Goal: Task Accomplishment & Management: Manage account settings

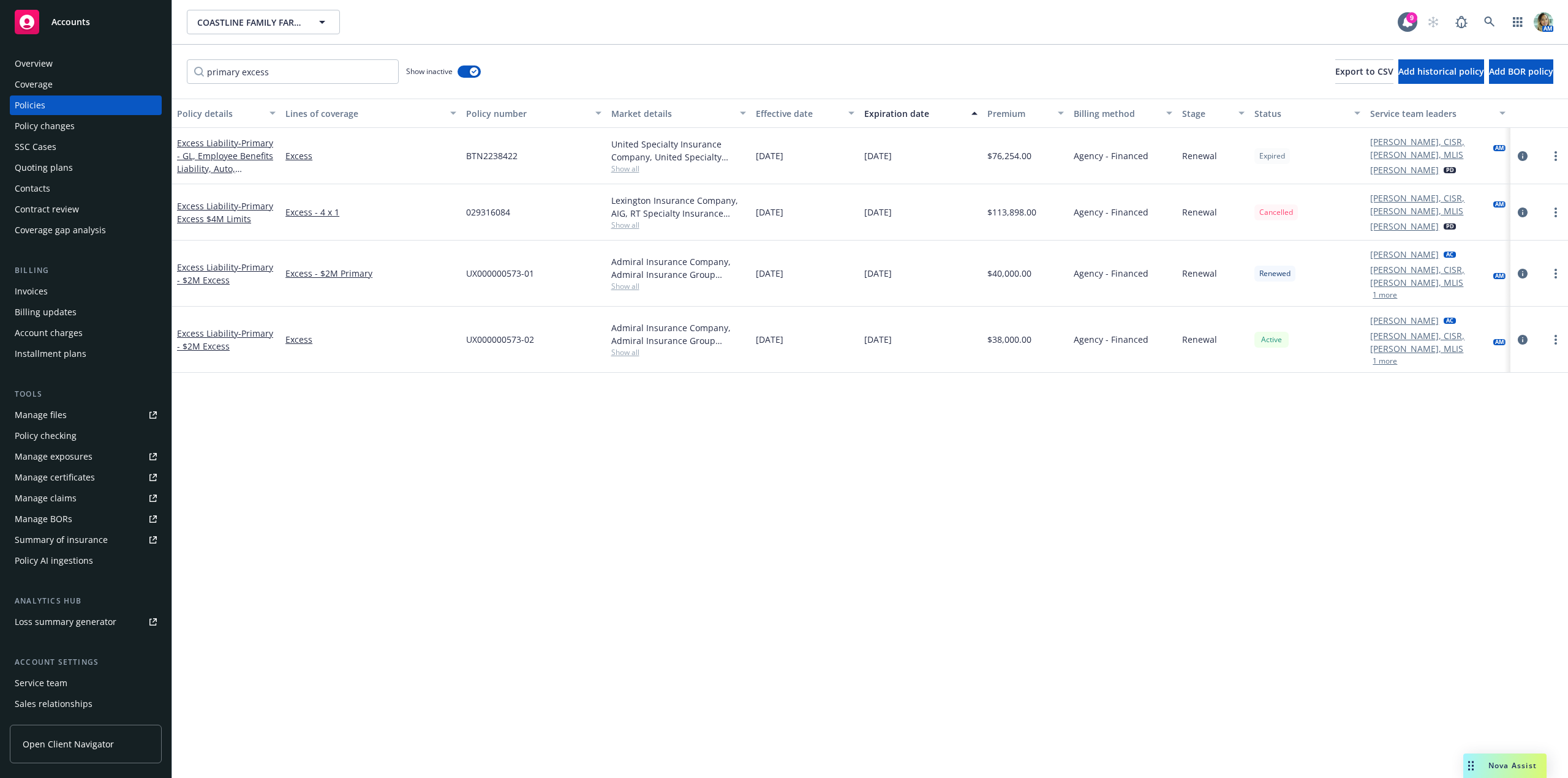
click at [60, 166] on div "Quoting plans" at bounding box center [44, 167] width 58 height 19
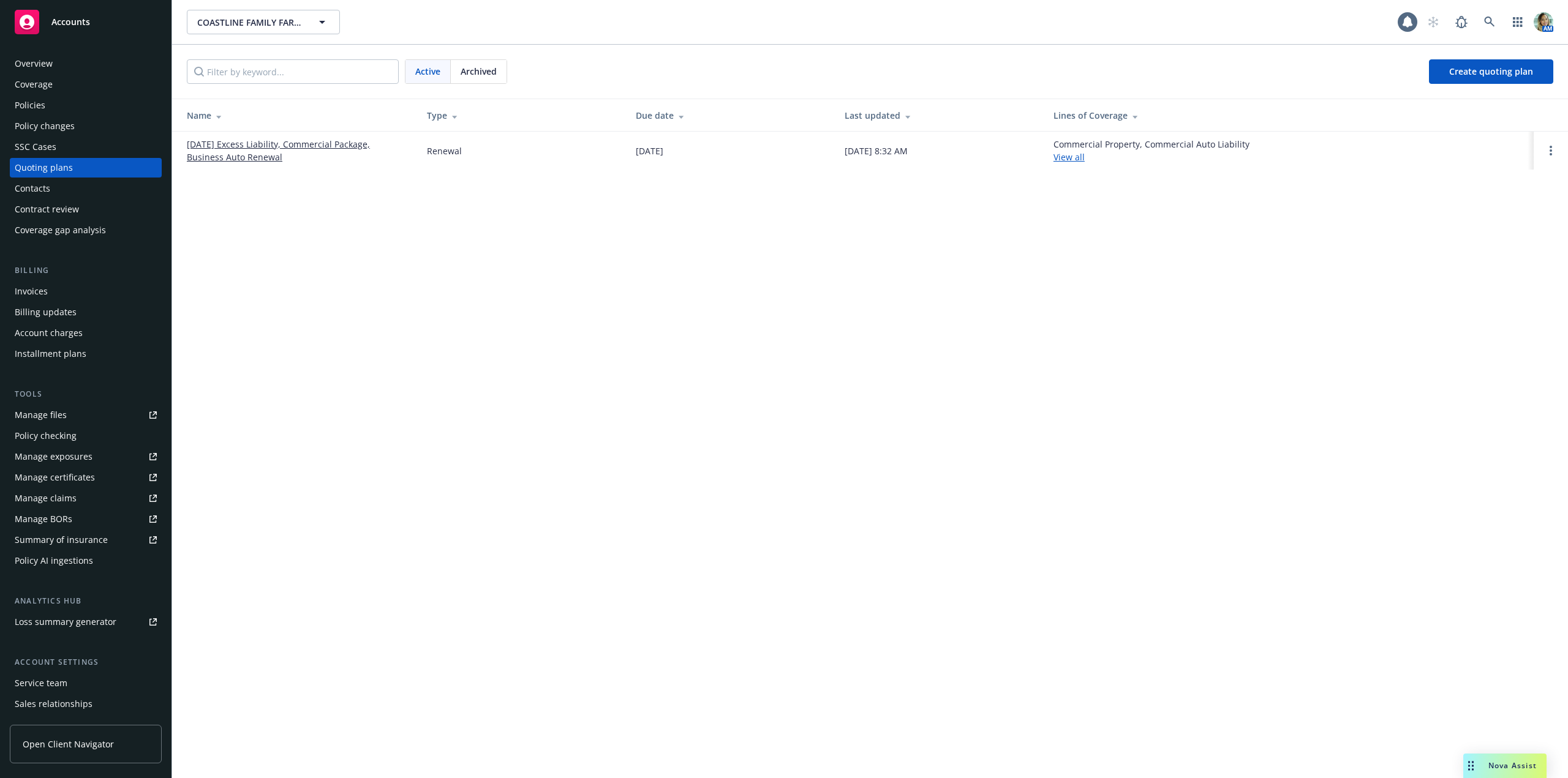
click at [240, 154] on link "01/20/26 Excess Liability, Commercial Package, Business Auto Renewal" at bounding box center [297, 150] width 221 height 25
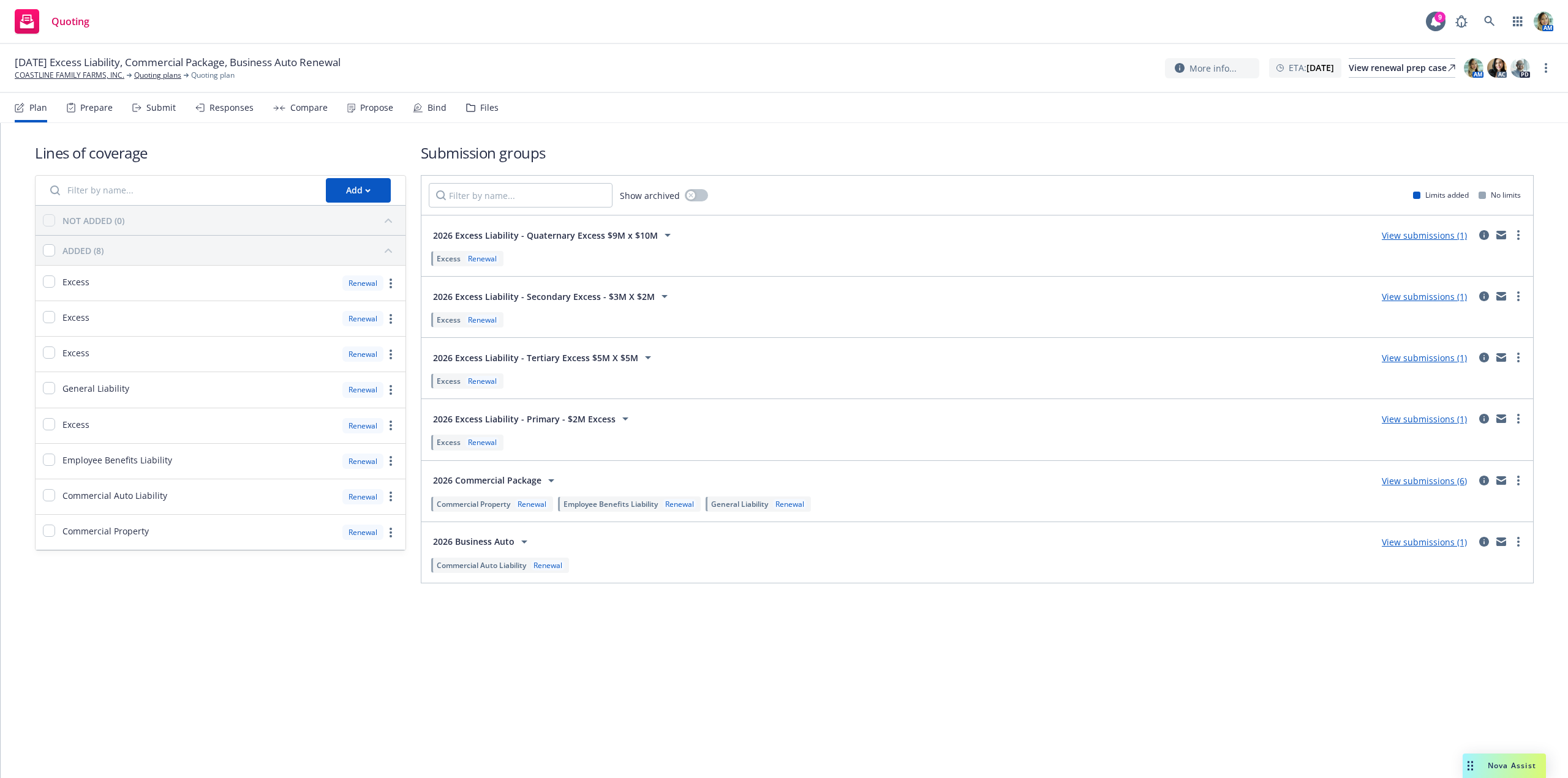
click at [1446, 481] on link "View submissions (6)" at bounding box center [1423, 480] width 85 height 11
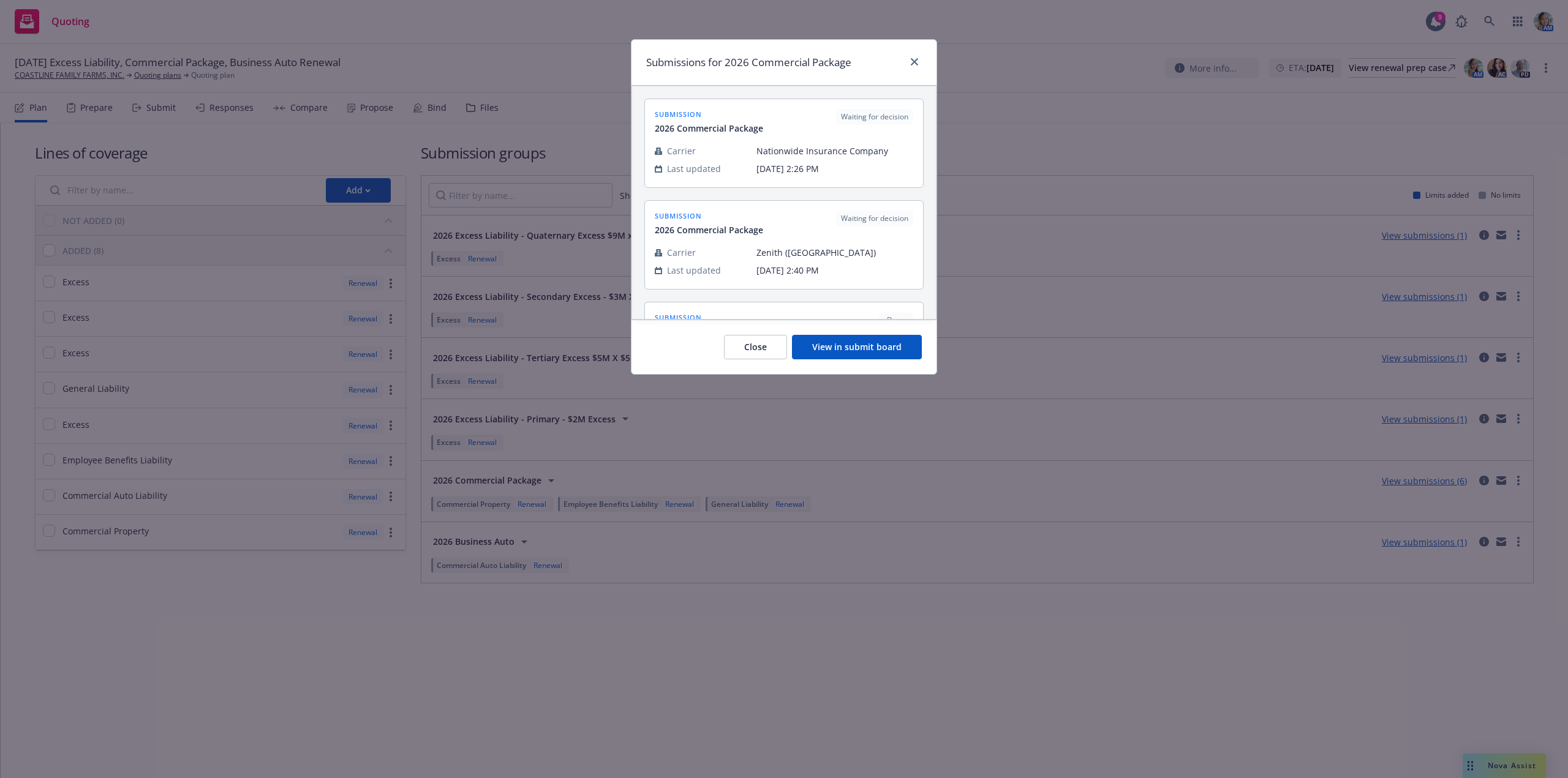
click at [865, 353] on button "View in submit board" at bounding box center [857, 347] width 130 height 25
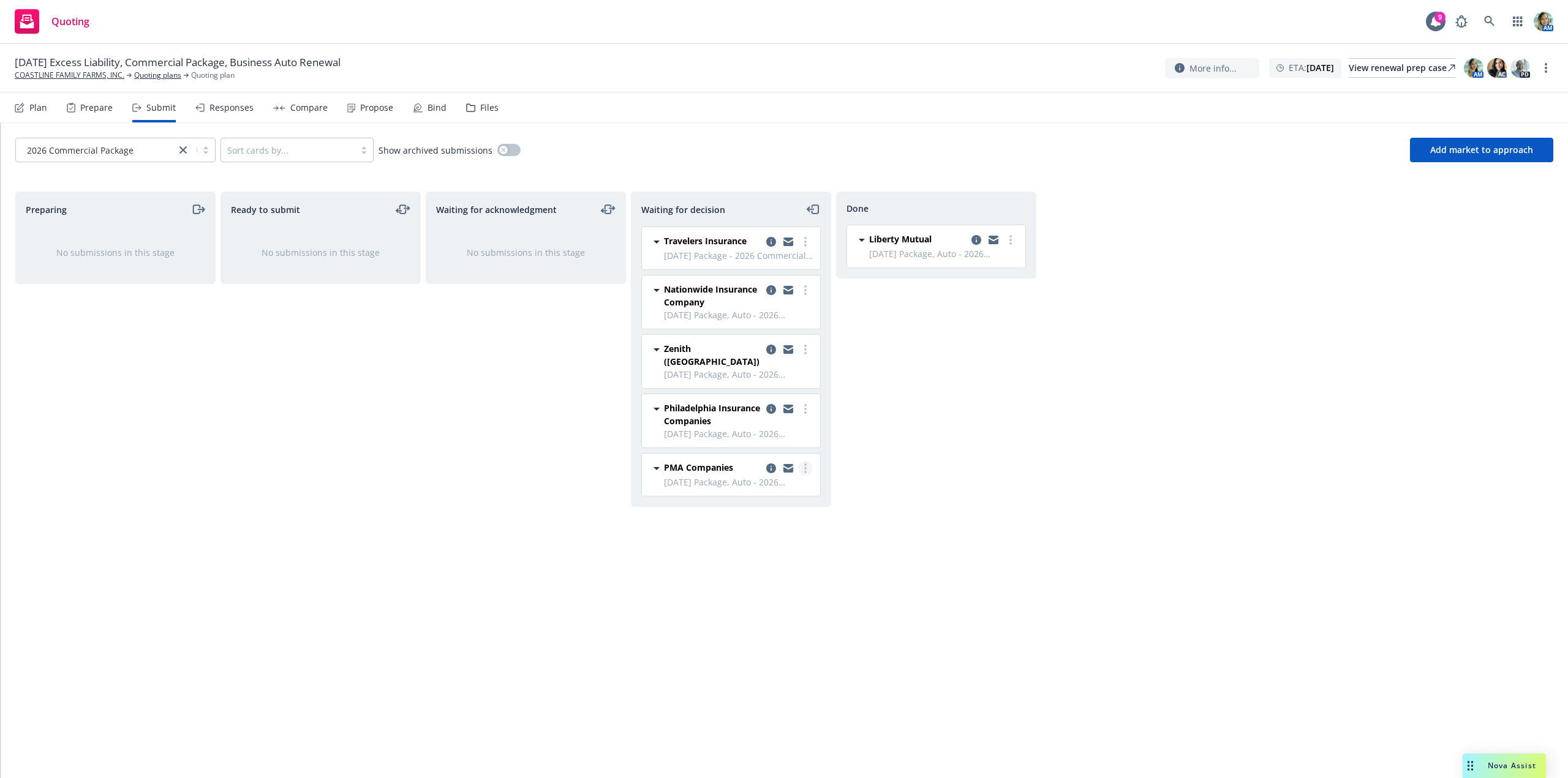
click at [803, 461] on link "more" at bounding box center [805, 468] width 15 height 15
click at [745, 548] on link "Add declined decision" at bounding box center [751, 556] width 123 height 25
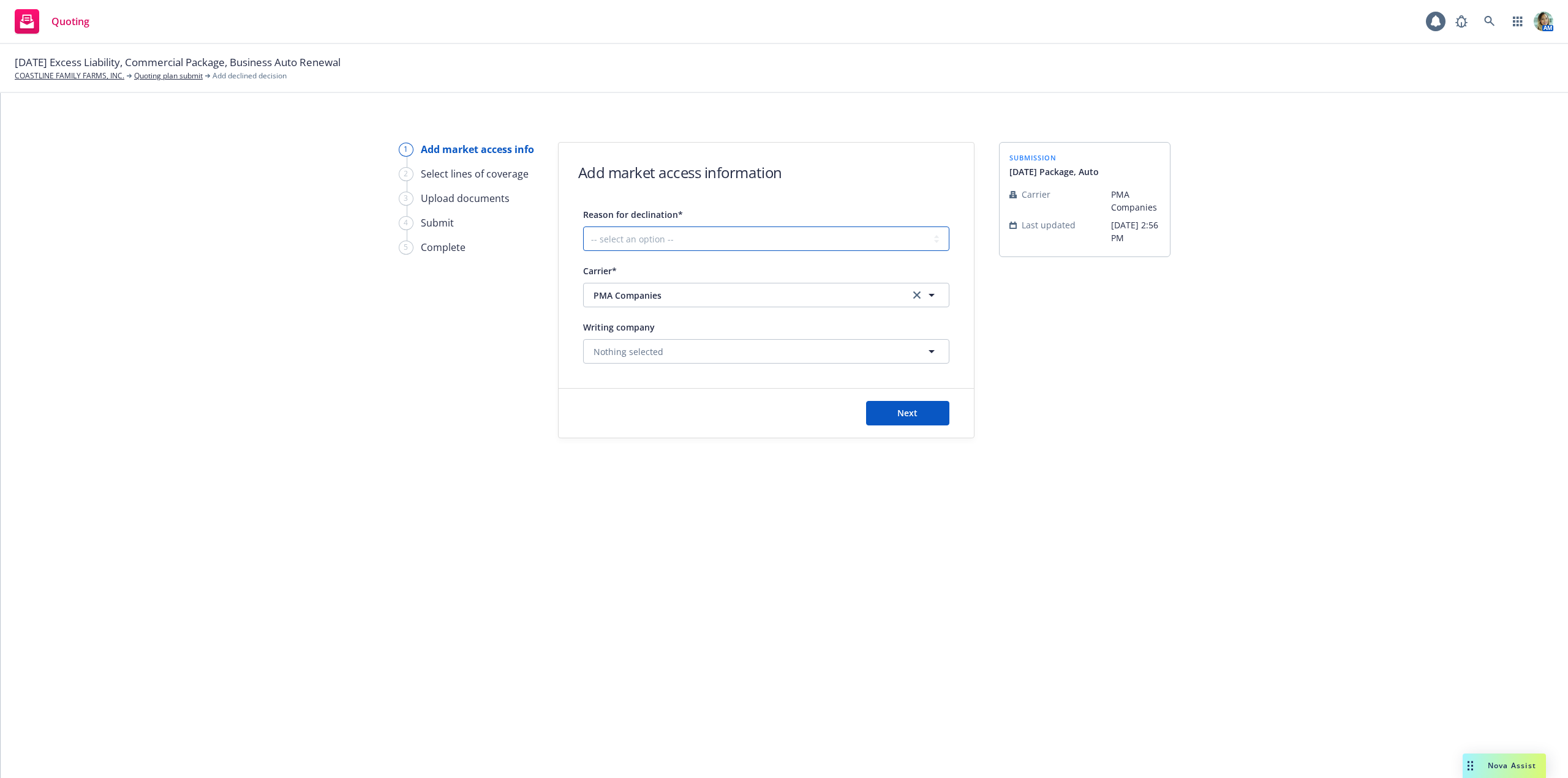
click at [737, 239] on select "-- select an option -- Cannot compete with other markets Carrier non-renewed Ca…" at bounding box center [766, 239] width 366 height 25
select select "DOES_NOT_FIT_UNDERWRITER_APPETITE"
click at [583, 227] on select "-- select an option -- Cannot compete with other markets Carrier non-renewed Ca…" at bounding box center [766, 239] width 366 height 25
click at [912, 414] on span "Next" at bounding box center [907, 413] width 20 height 11
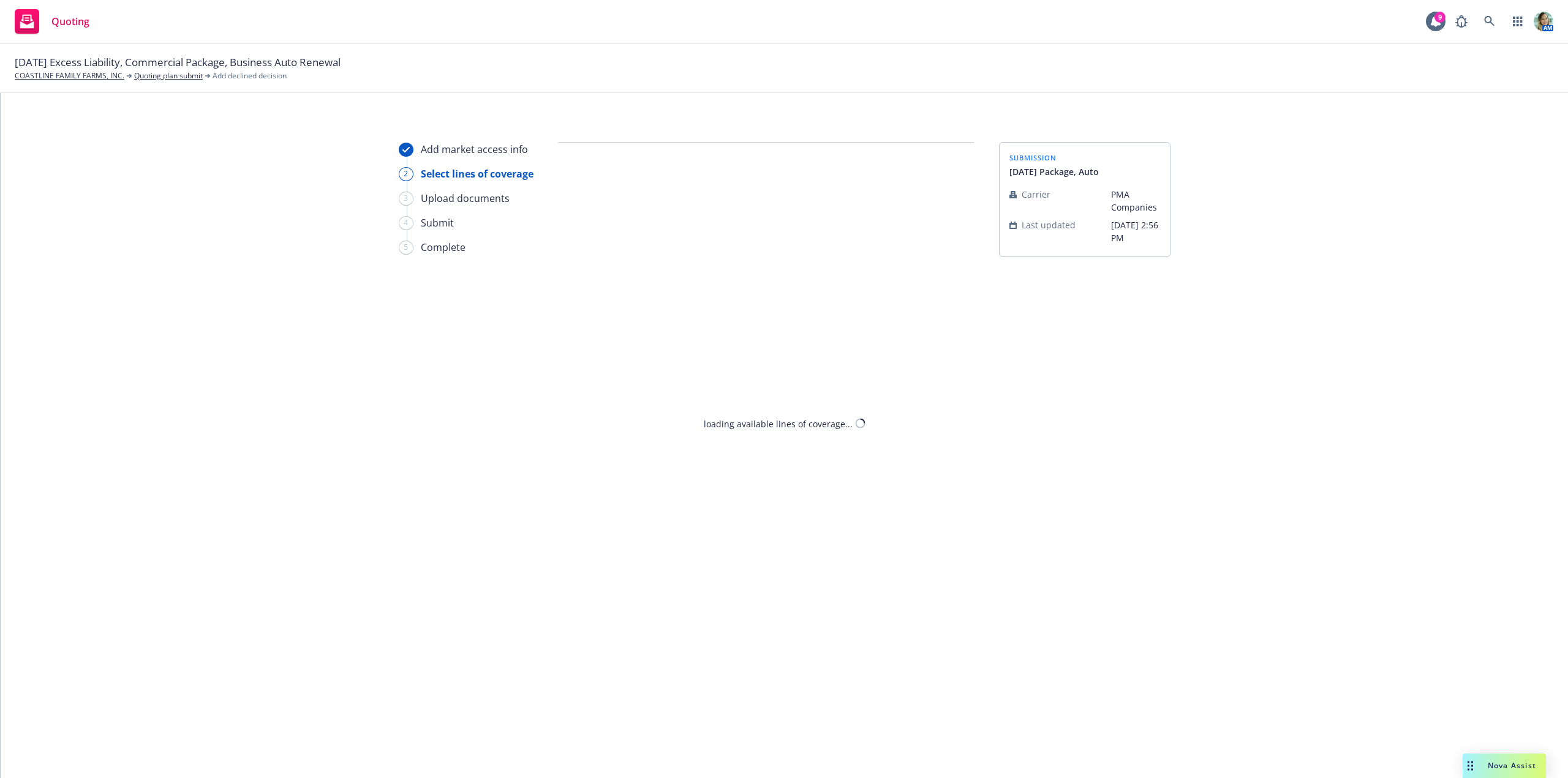
select select "DOES_NOT_FIT_UNDERWRITER_APPETITE"
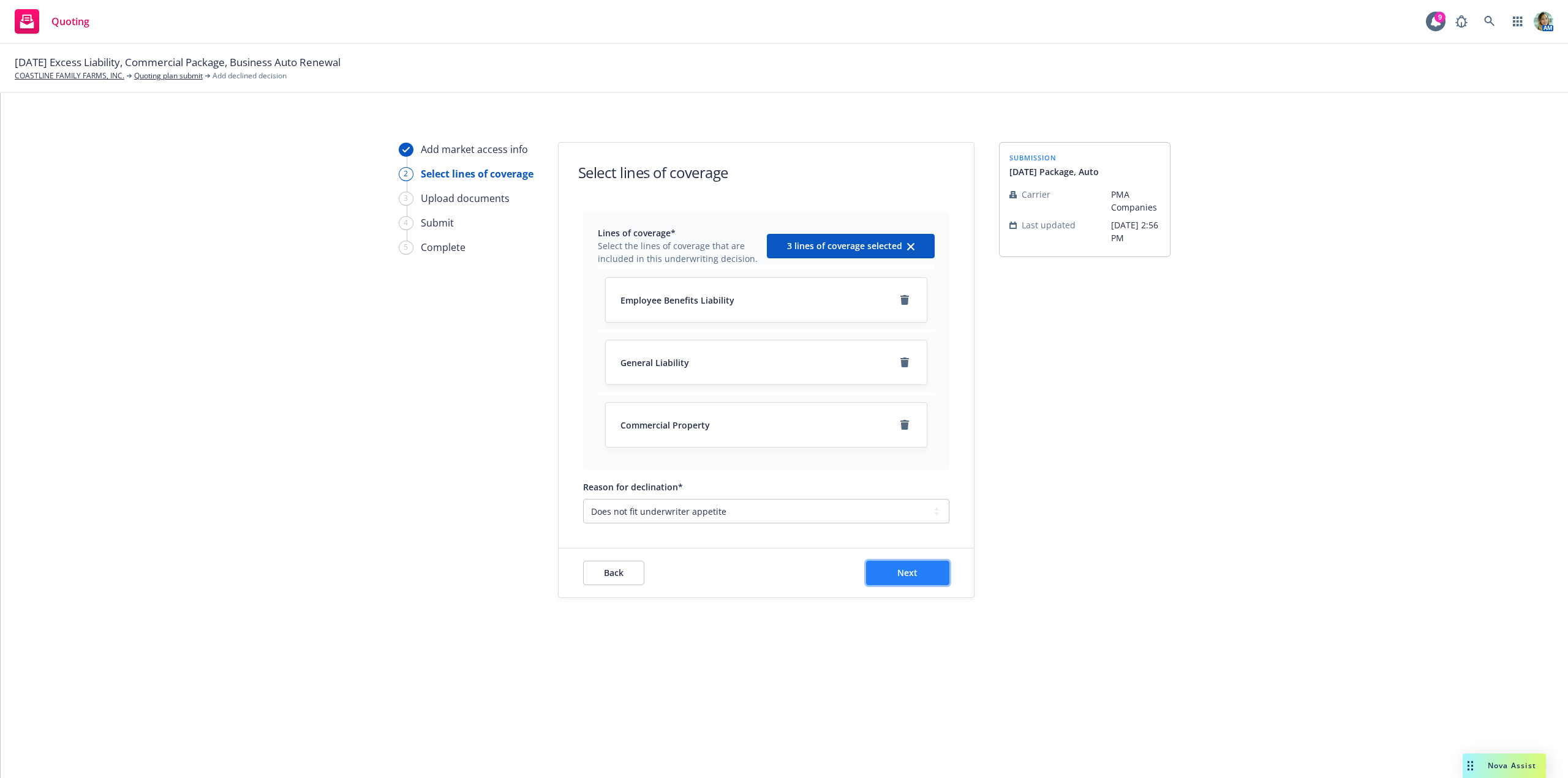
click at [892, 572] on button "Next" at bounding box center [907, 573] width 83 height 25
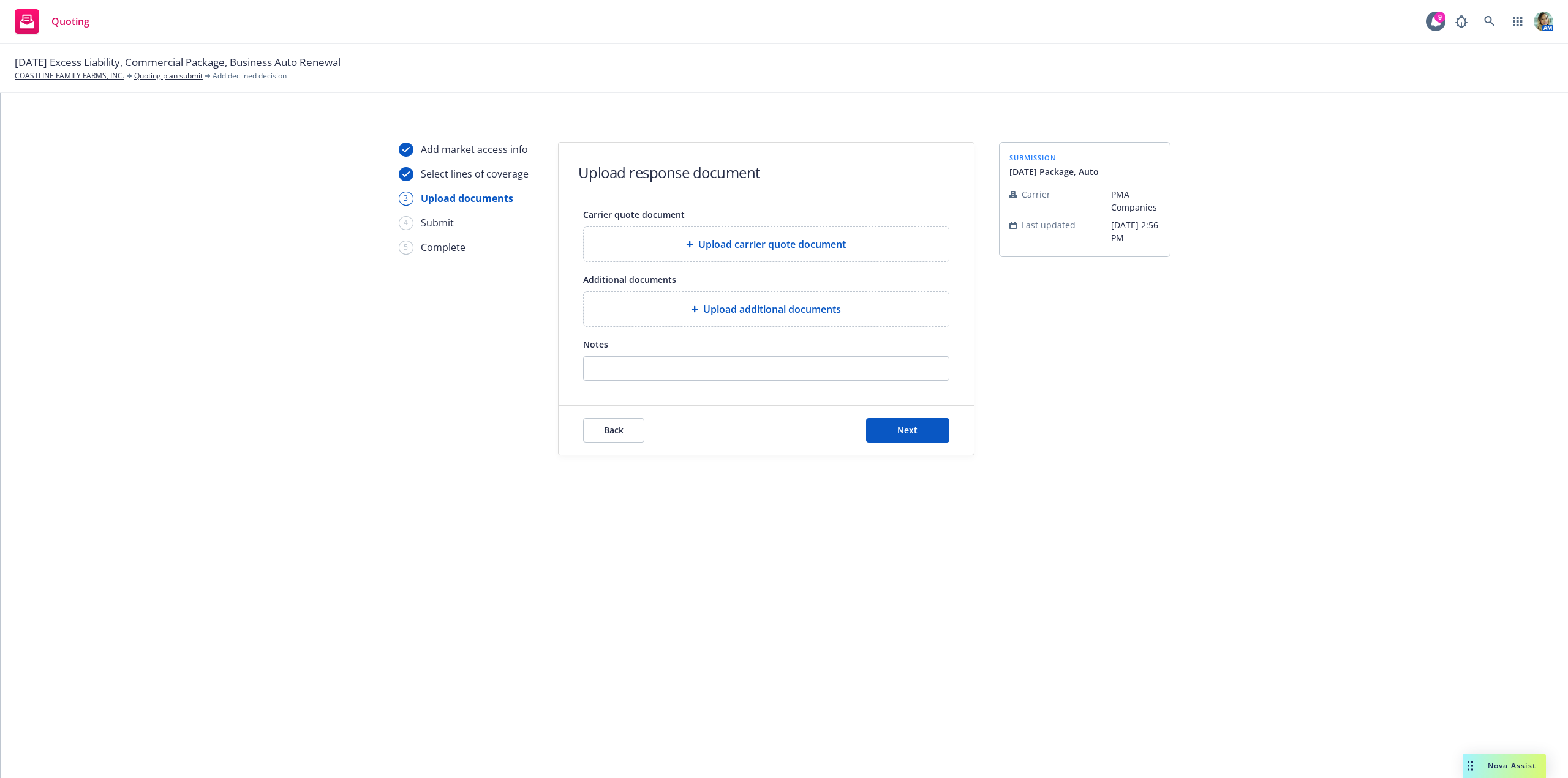
click at [771, 318] on div "Upload additional documents" at bounding box center [766, 308] width 365 height 34
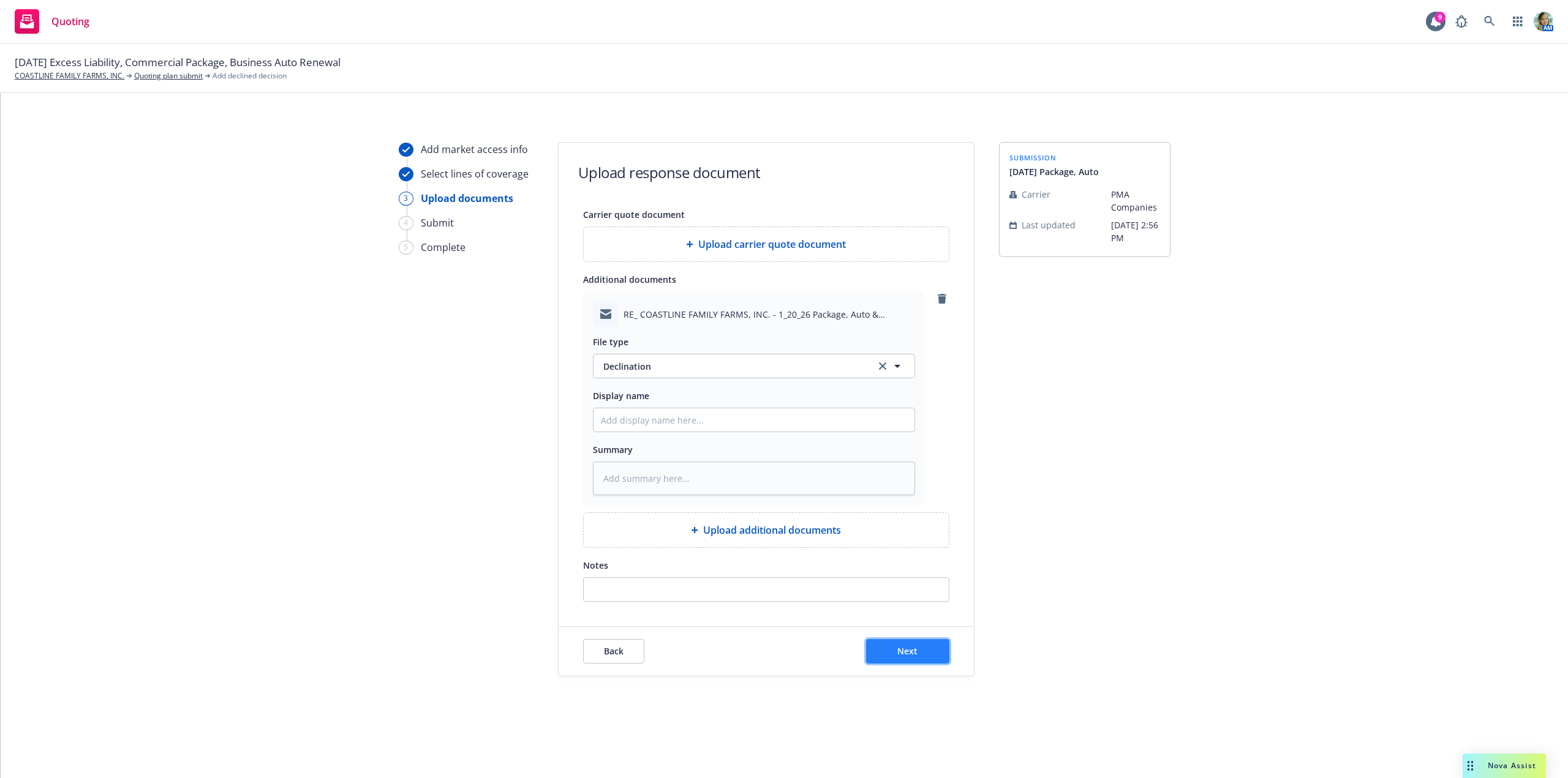
click at [934, 656] on button "Next" at bounding box center [907, 652] width 83 height 25
type textarea "x"
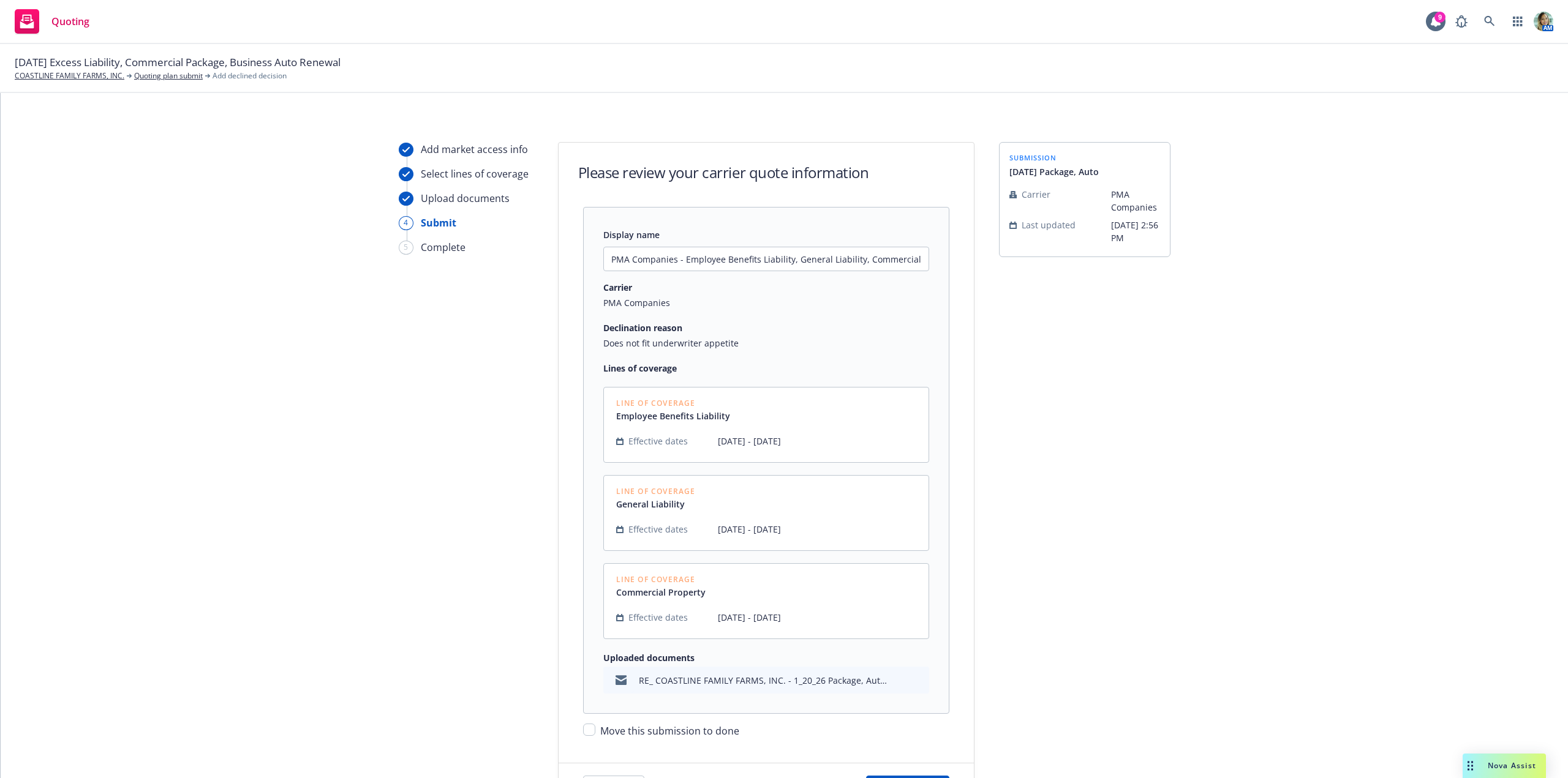
scroll to position [113, 0]
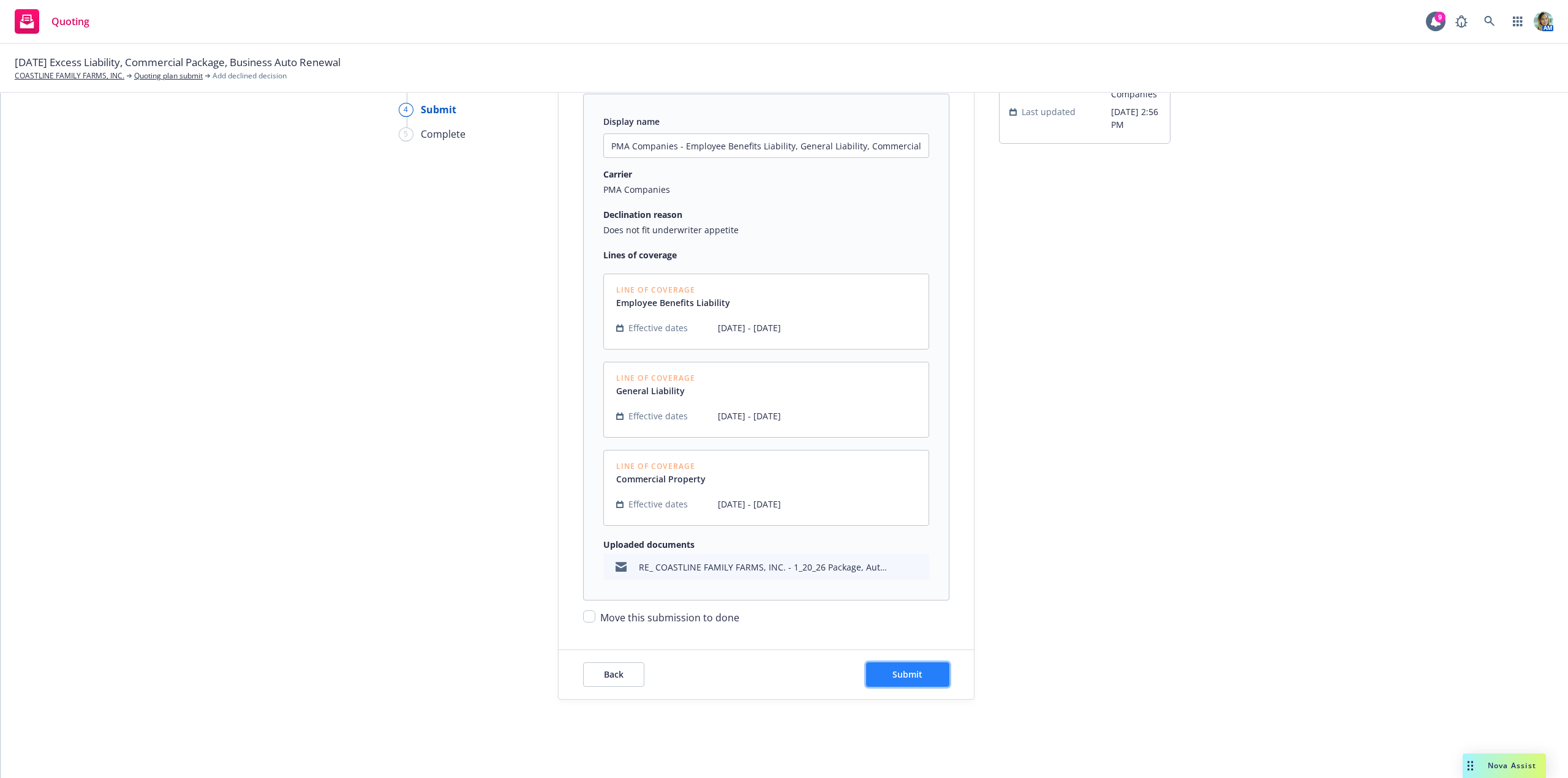
click at [932, 680] on button "Submit" at bounding box center [907, 675] width 83 height 25
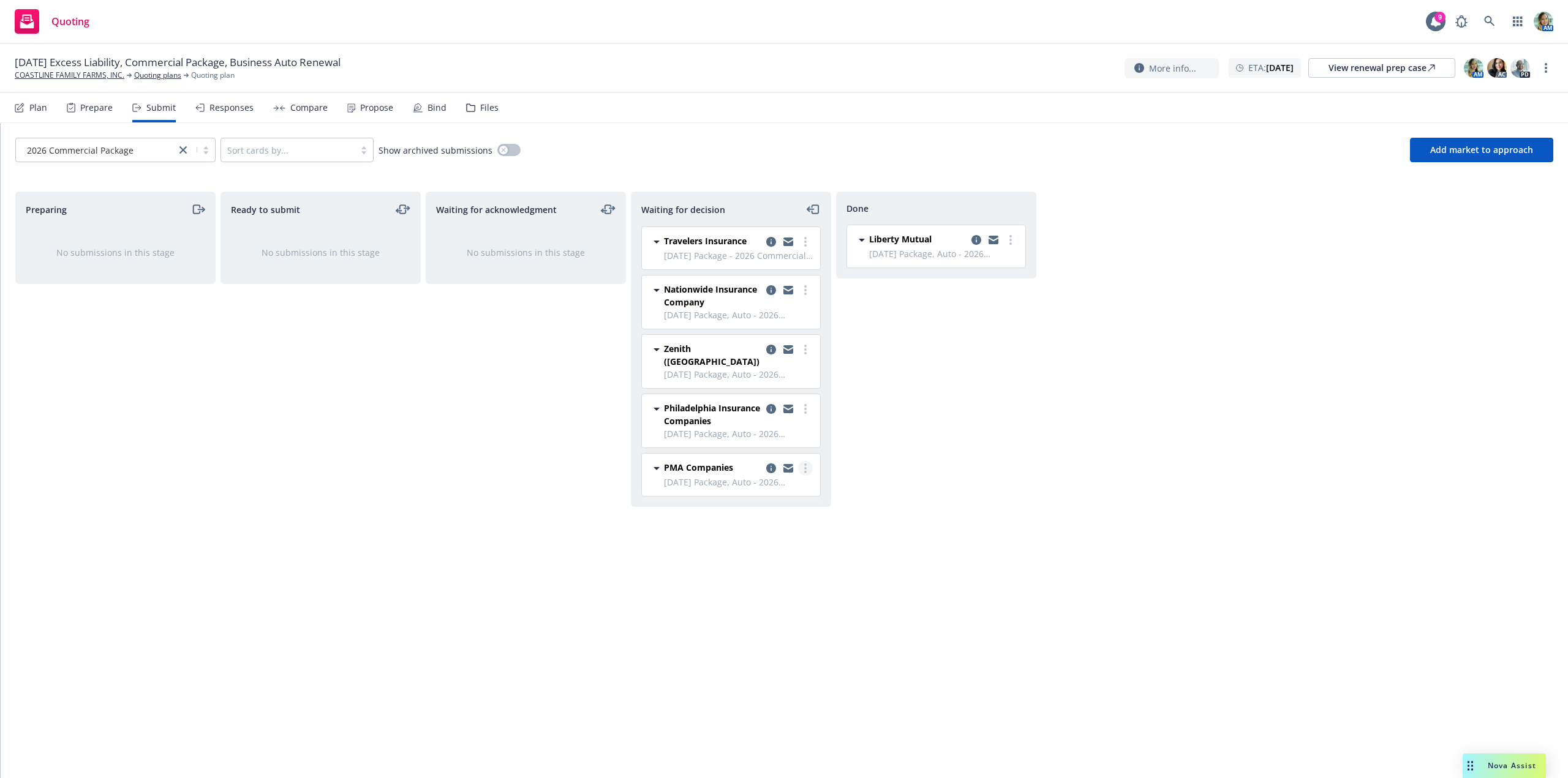
click at [804, 461] on link "more" at bounding box center [805, 468] width 15 height 15
click at [770, 502] on span "Move to done" at bounding box center [732, 506] width 85 height 11
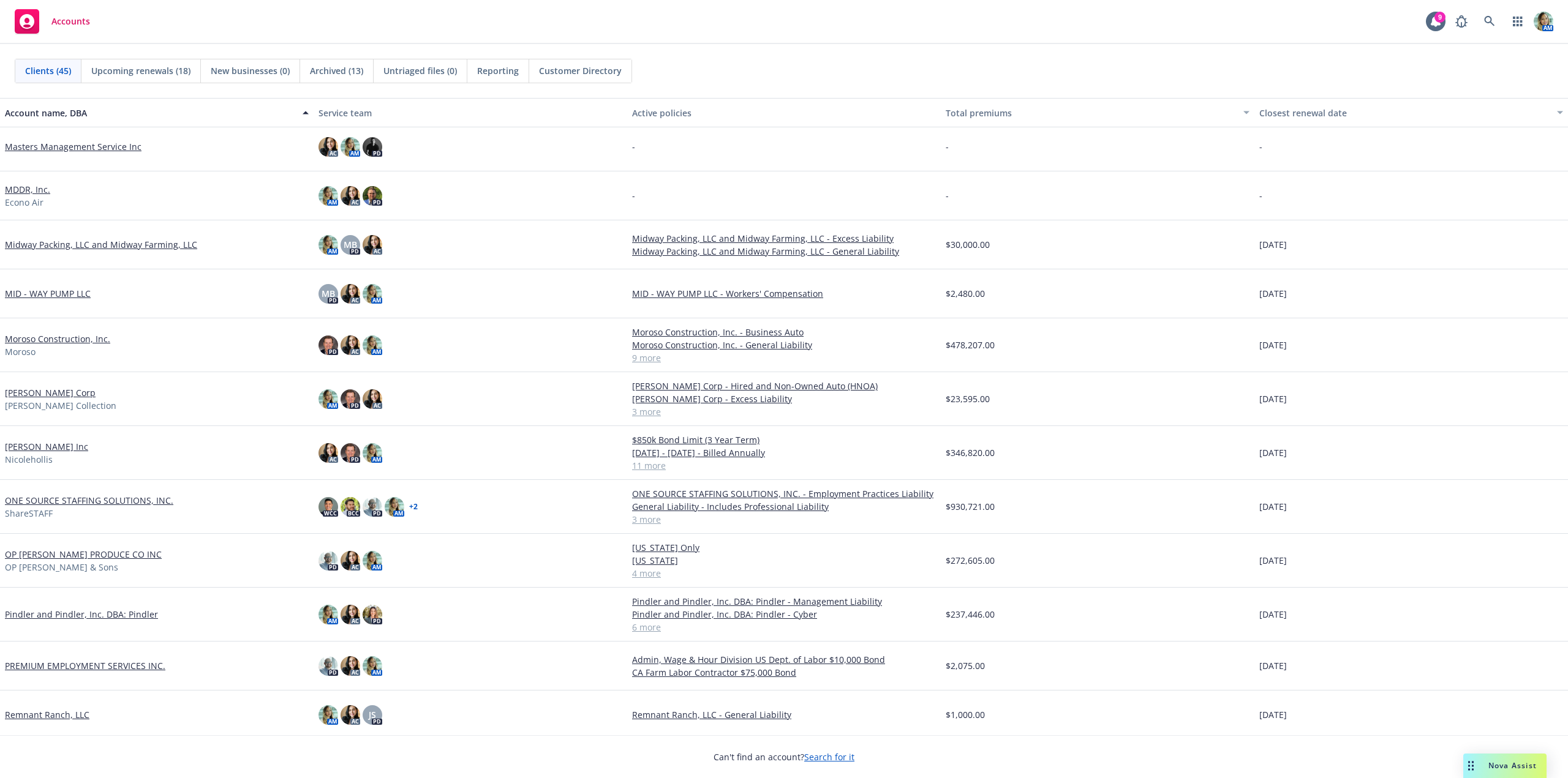
scroll to position [918, 0]
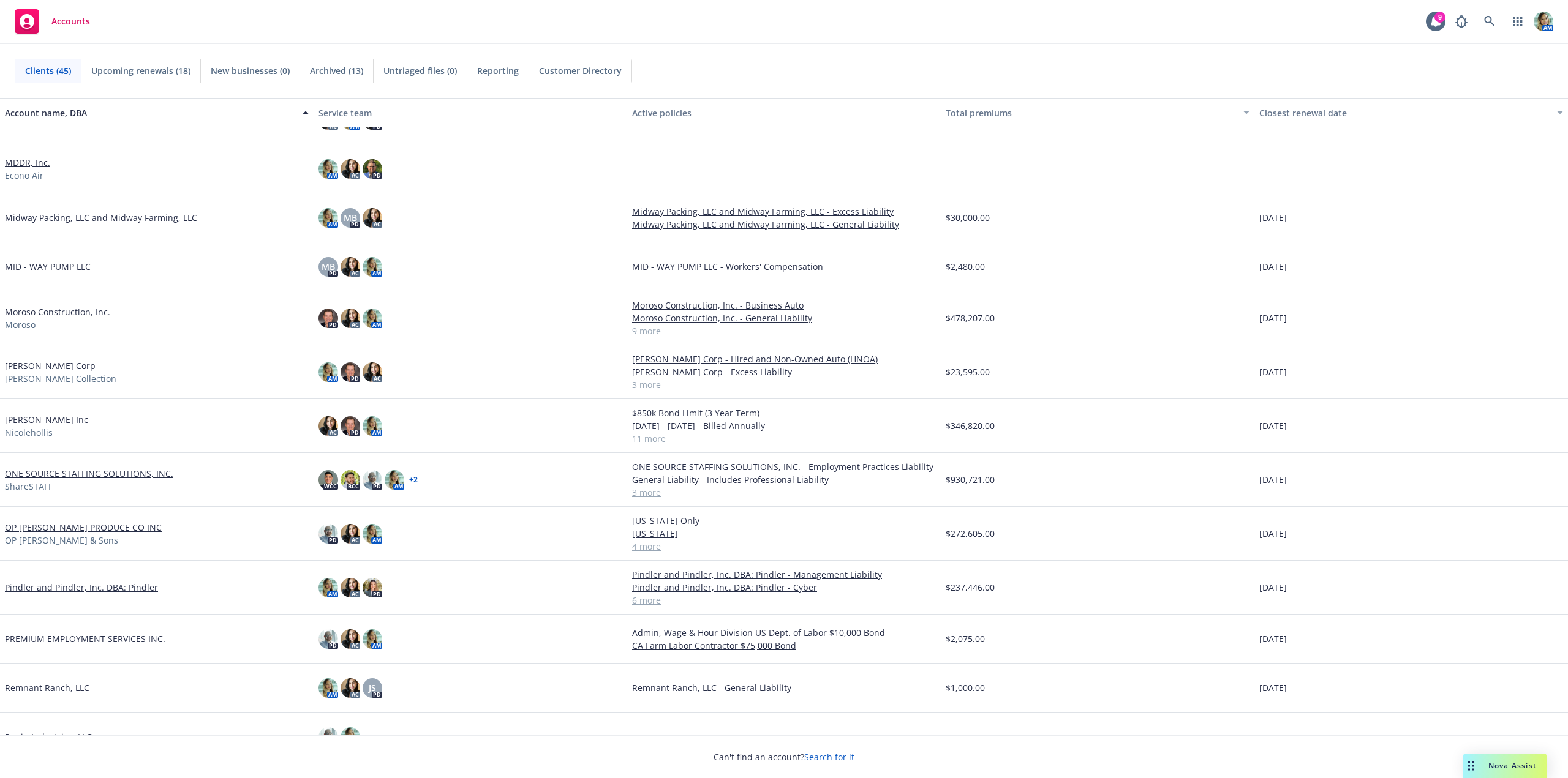
click at [50, 526] on link "OP [PERSON_NAME] PRODUCE CO INC" at bounding box center [83, 527] width 157 height 13
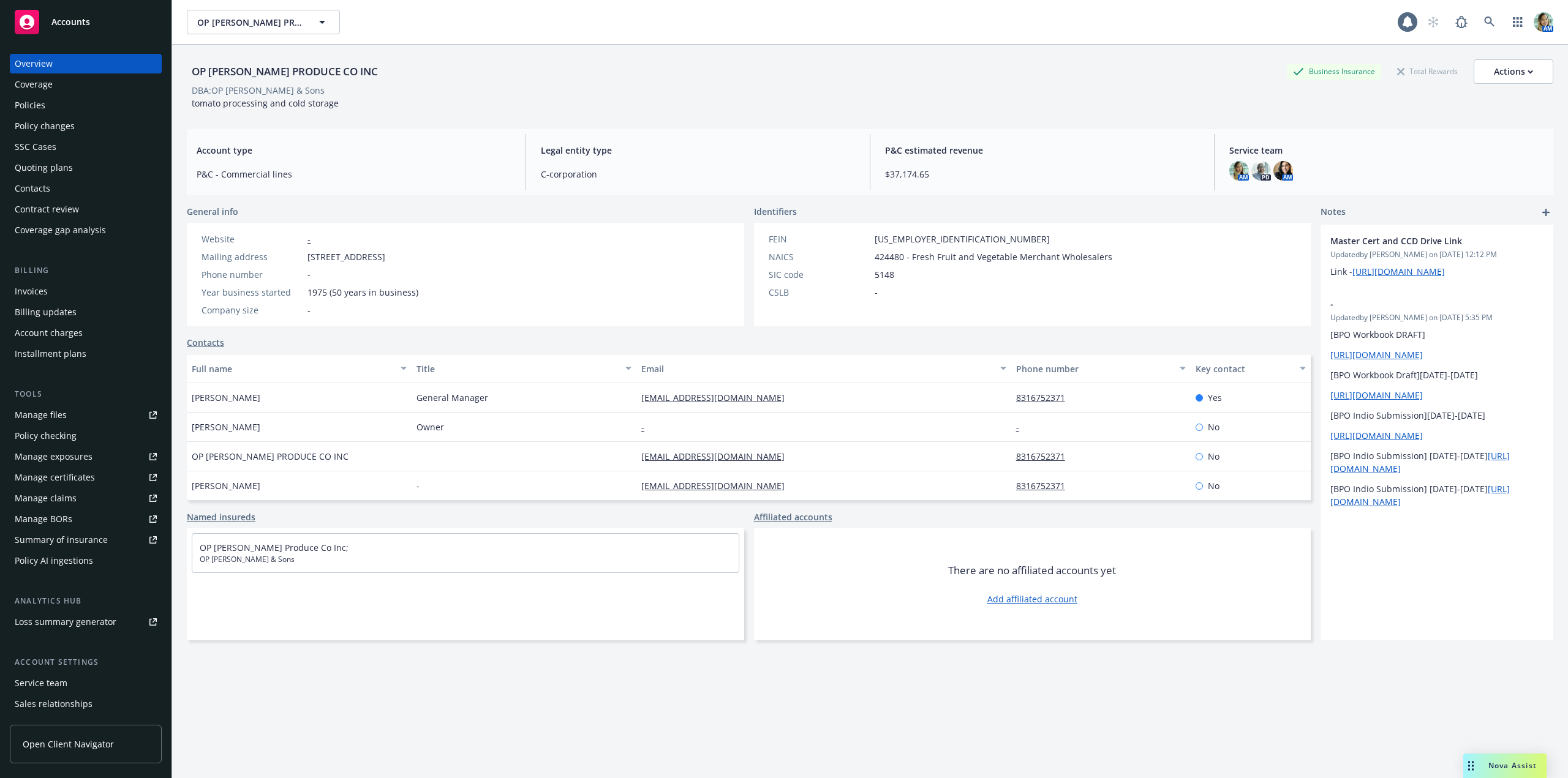
click at [60, 169] on div "Quoting plans" at bounding box center [44, 167] width 58 height 19
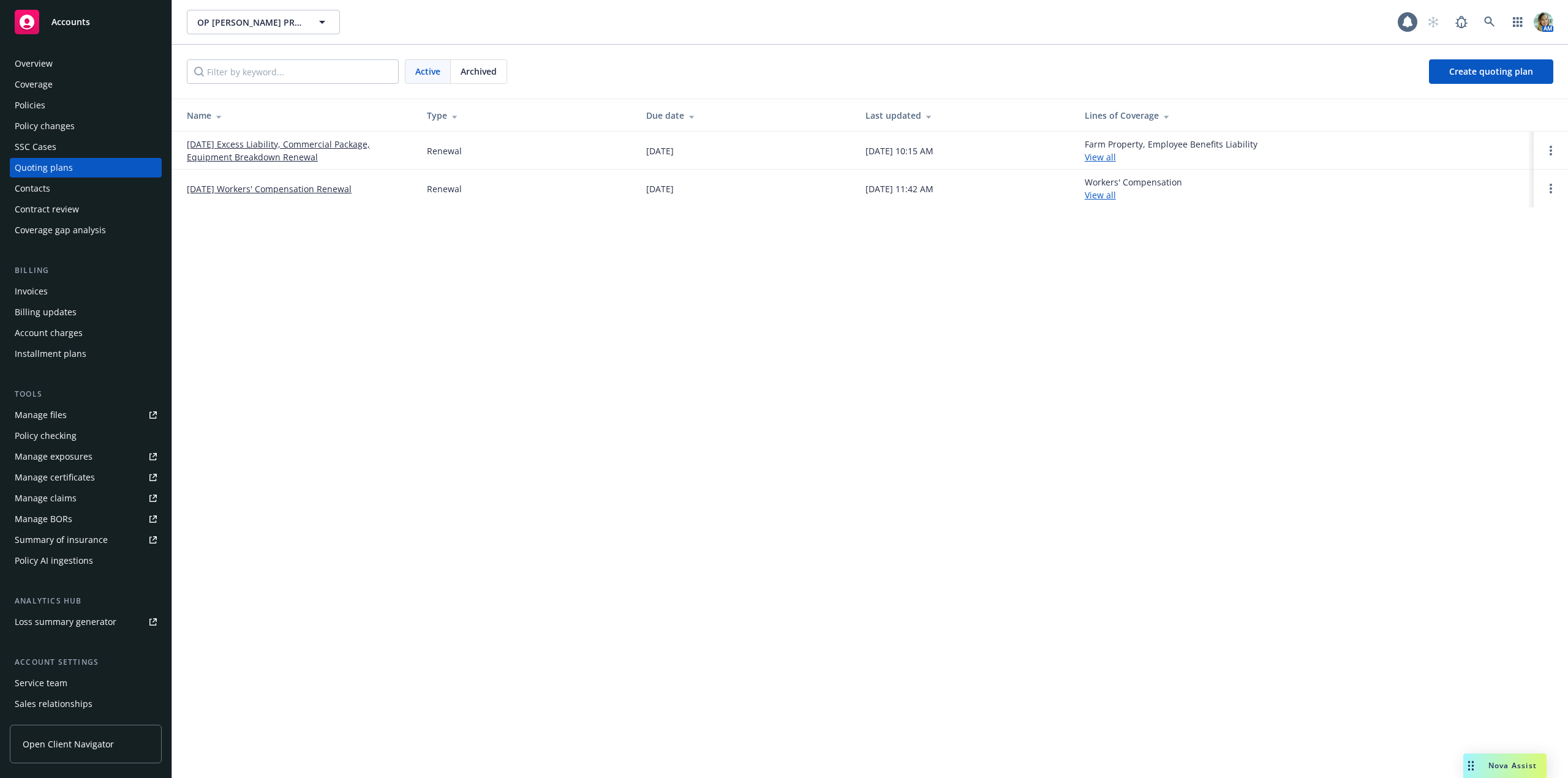
click at [279, 155] on link "[DATE] Excess Liability, Commercial Package, Equipment Breakdown Renewal" at bounding box center [297, 150] width 221 height 25
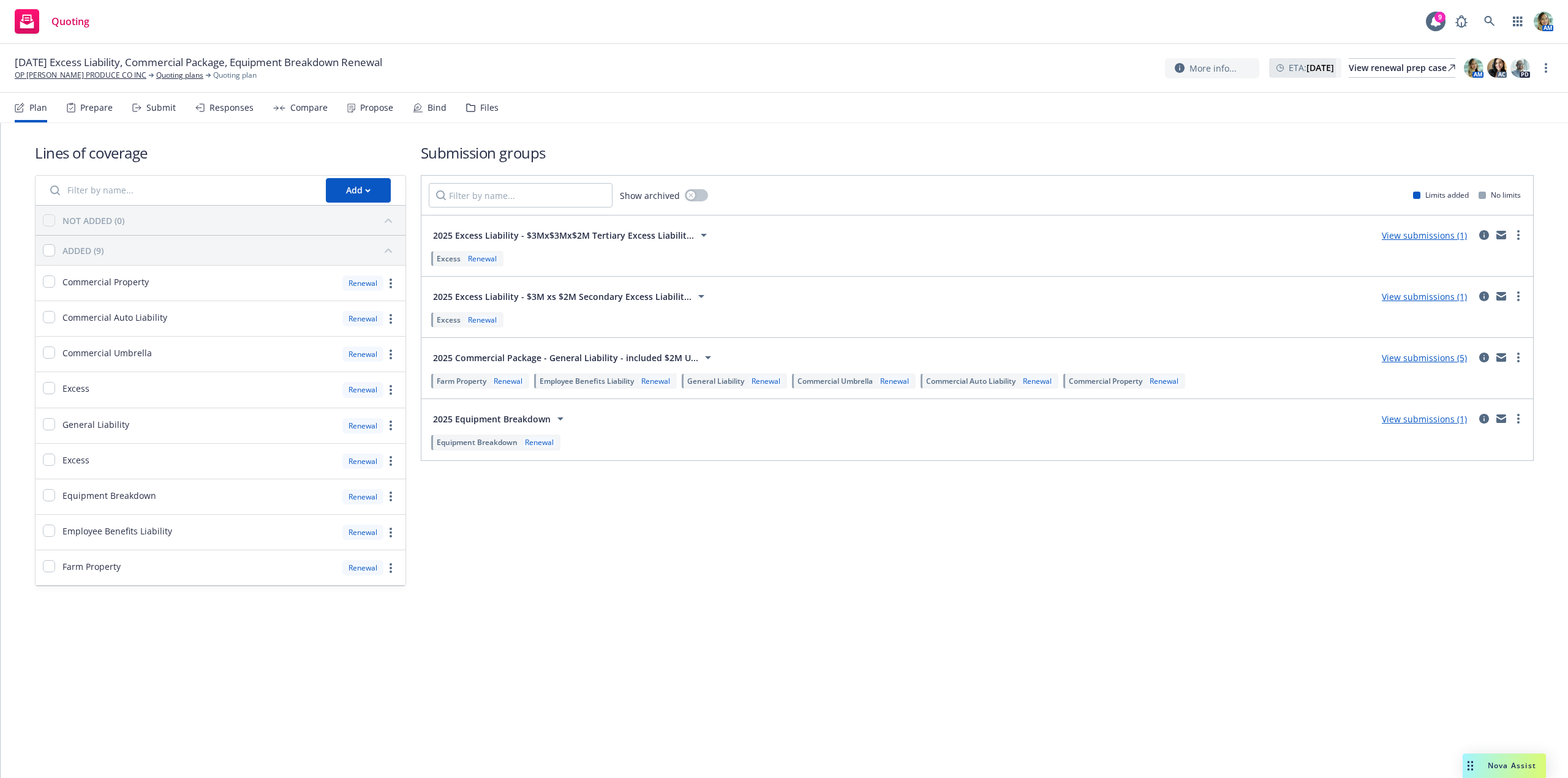
click at [160, 113] on div "Submit" at bounding box center [154, 108] width 44 height 30
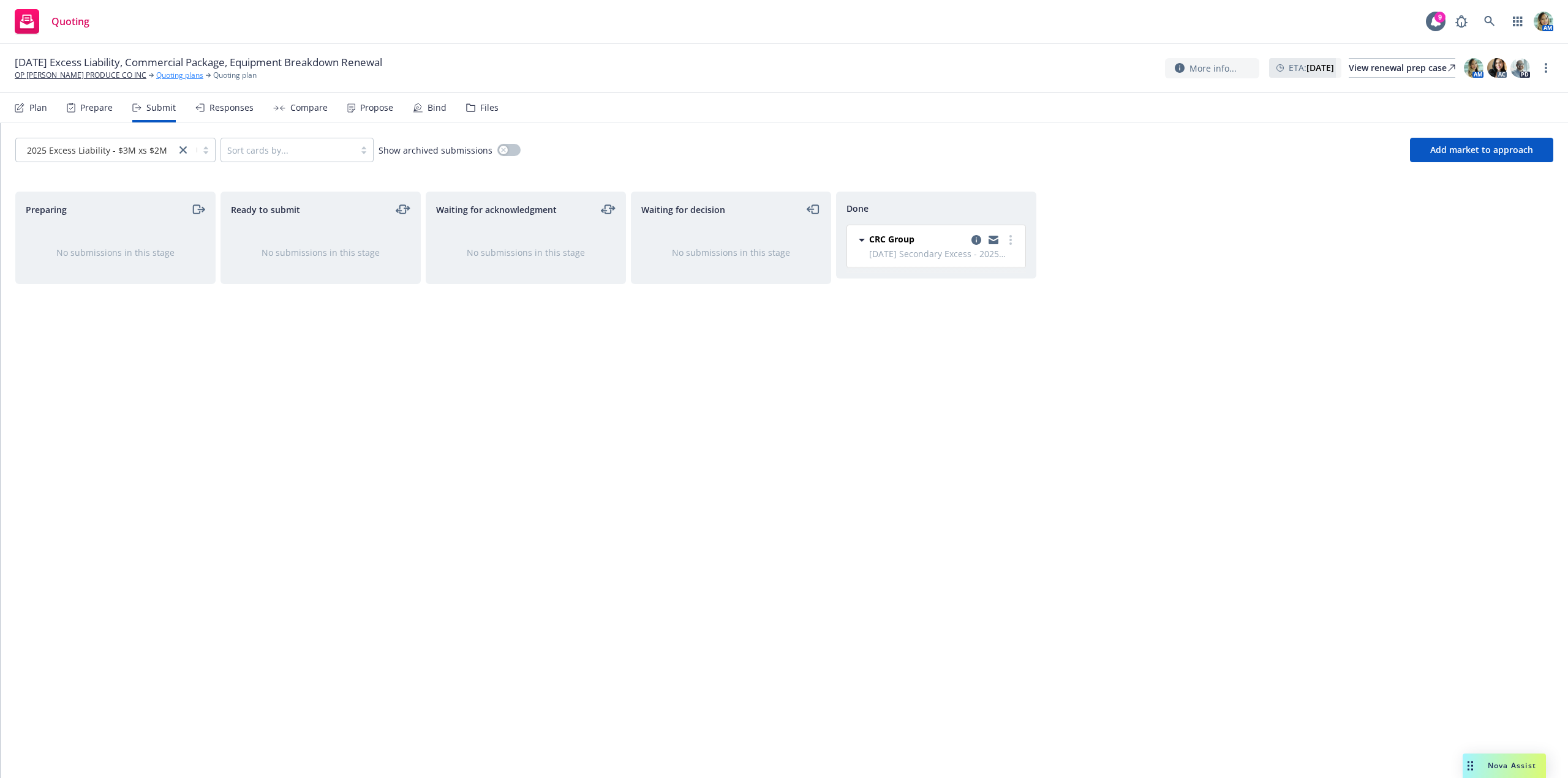
click at [156, 75] on link "Quoting plans" at bounding box center [180, 75] width 47 height 11
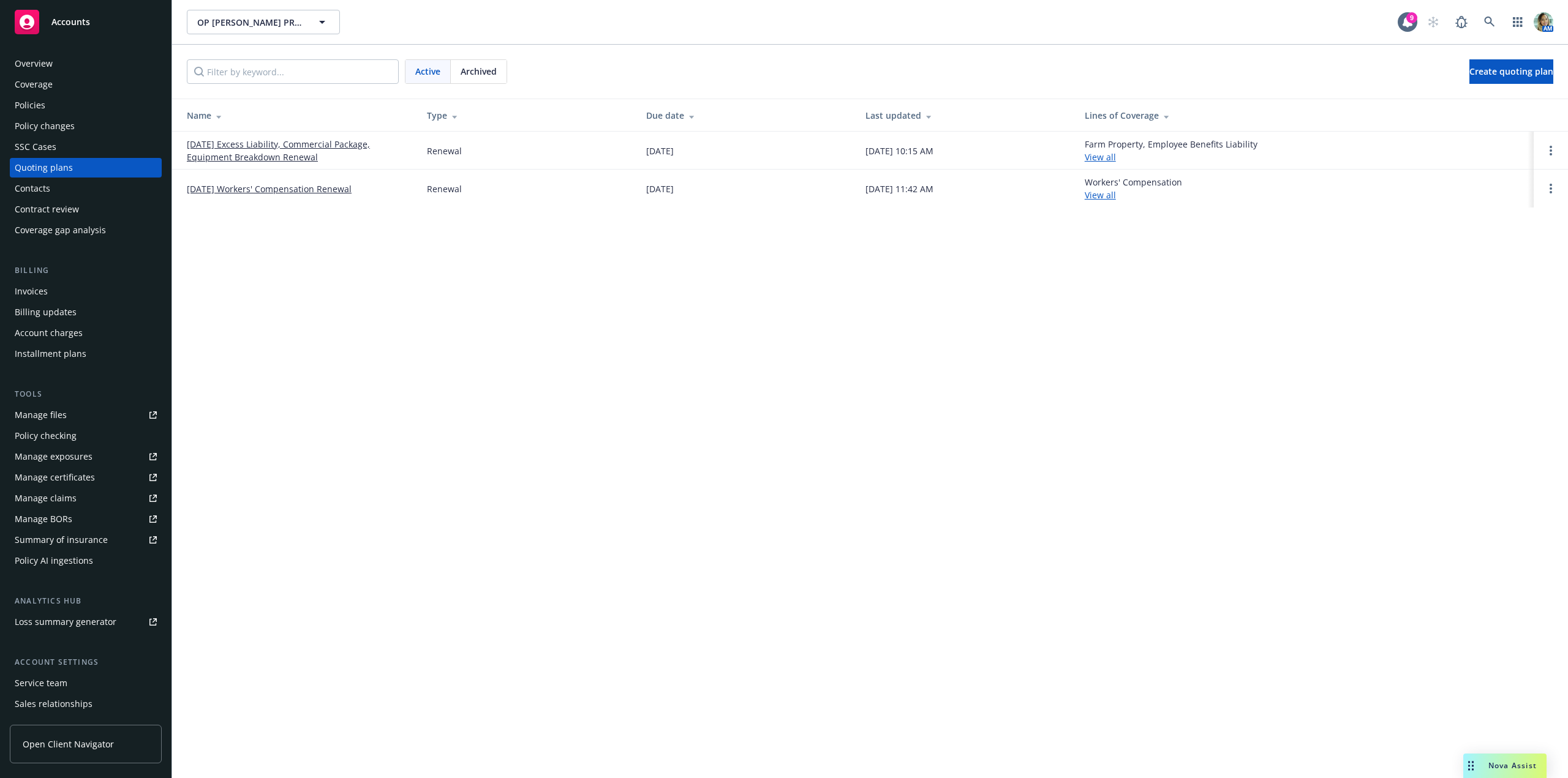
click at [308, 153] on link "[DATE] Excess Liability, Commercial Package, Equipment Breakdown Renewal" at bounding box center [297, 150] width 221 height 25
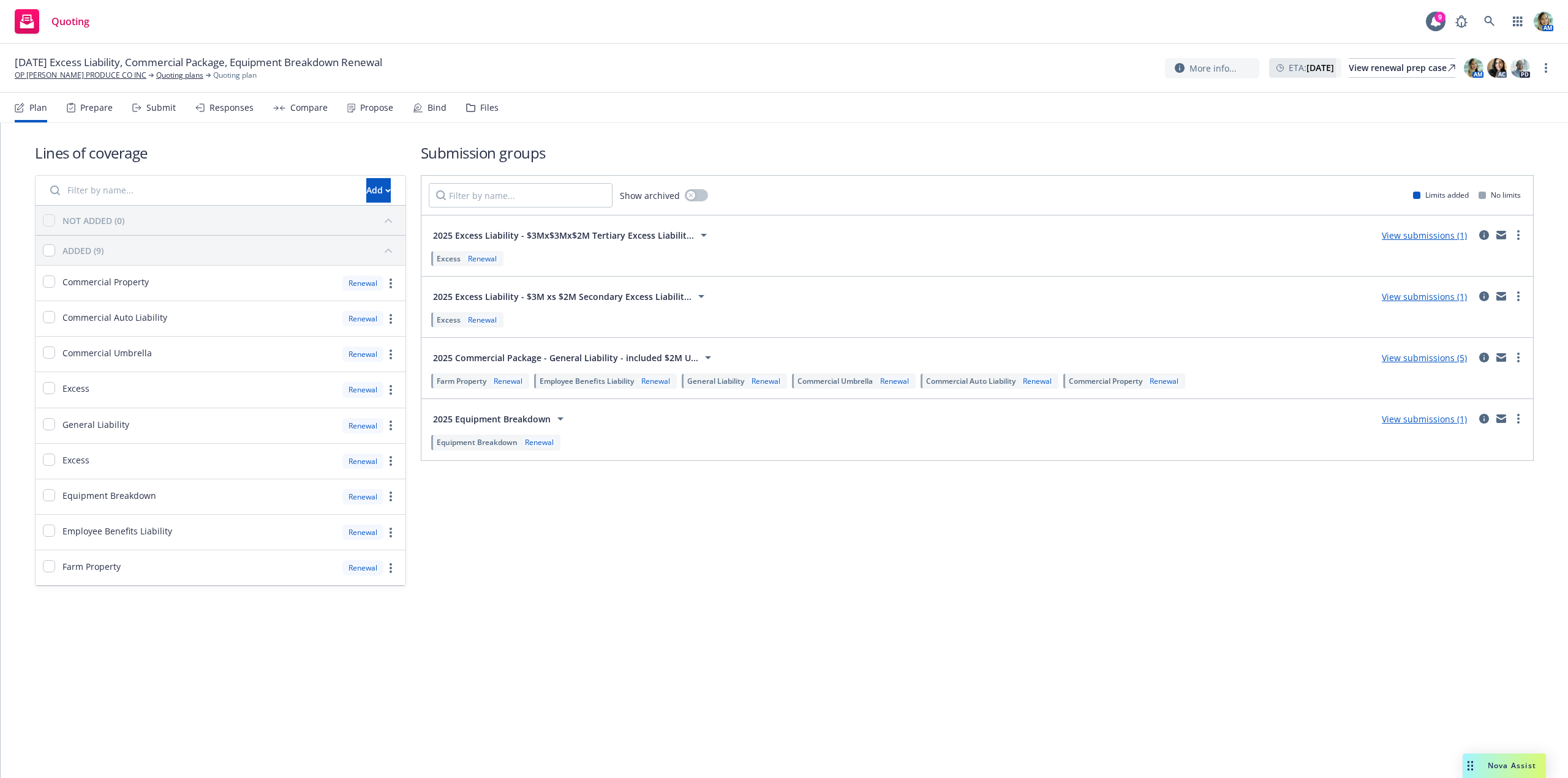
click at [1420, 362] on link "View submissions (5)" at bounding box center [1423, 357] width 85 height 11
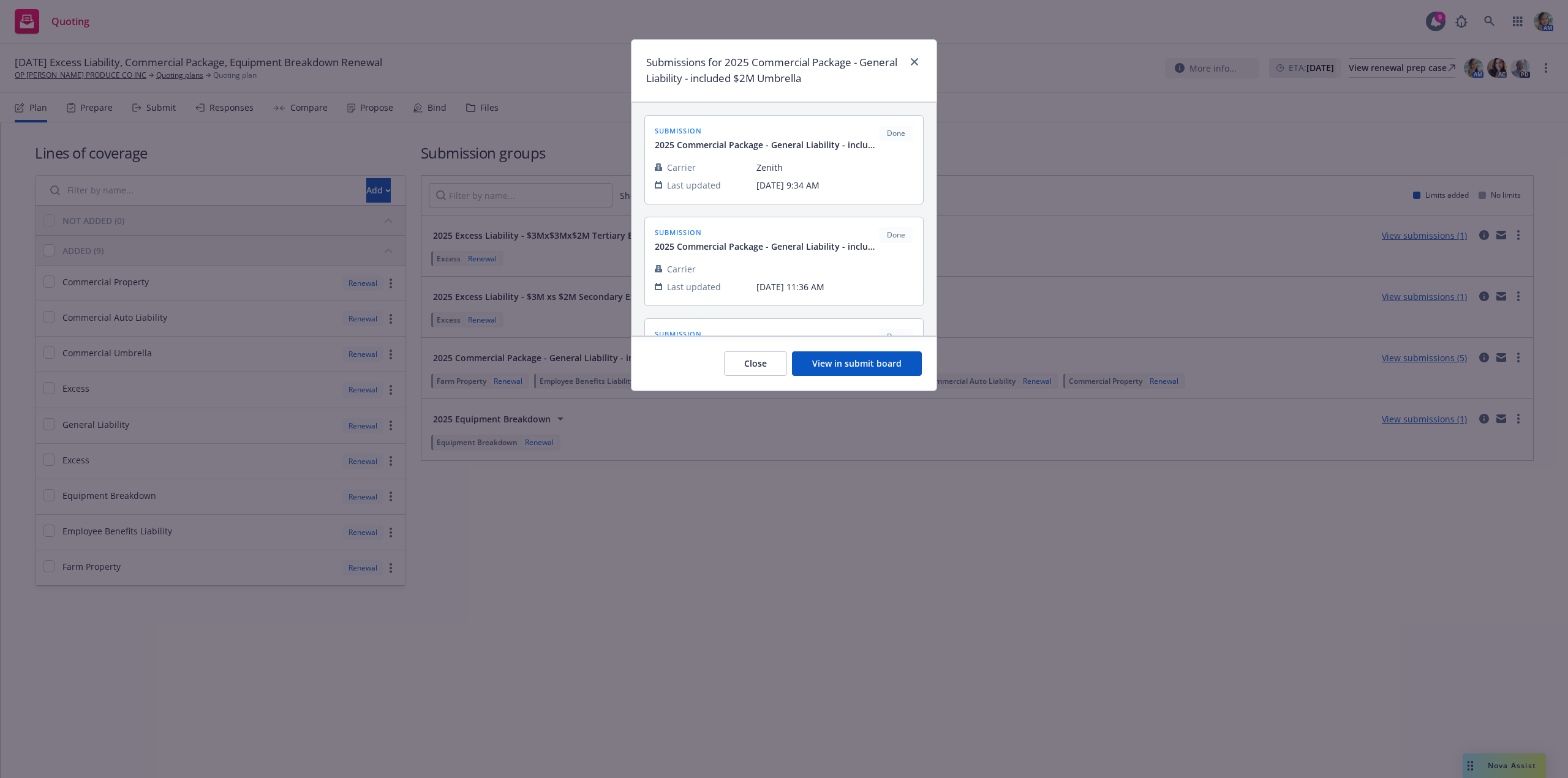
drag, startPoint x: 906, startPoint y: 381, endPoint x: 906, endPoint y: 373, distance: 8.0
click at [906, 378] on div "Close View in submit board" at bounding box center [784, 364] width 305 height 54
click at [906, 368] on button "View in submit board" at bounding box center [857, 364] width 130 height 25
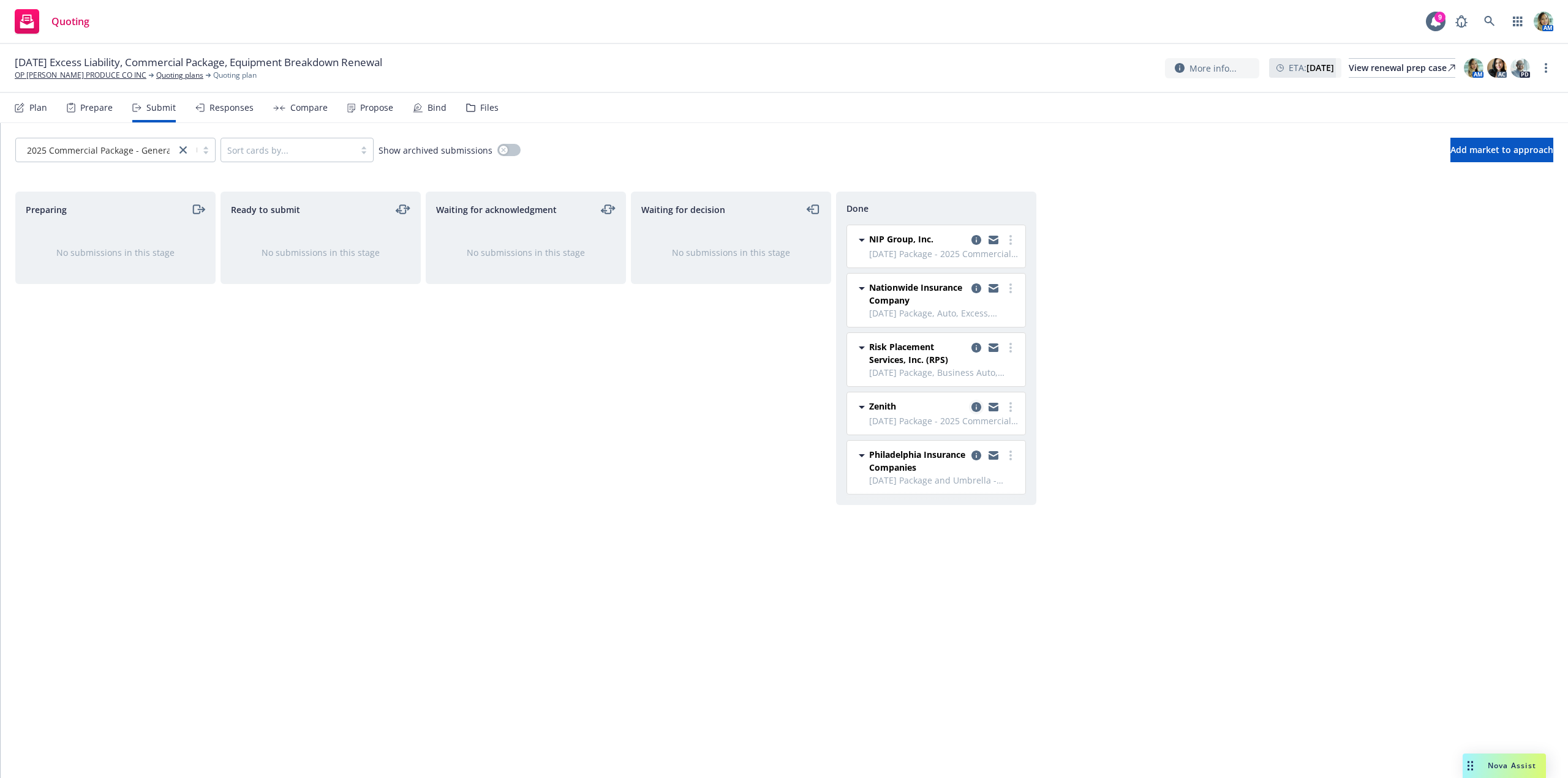
click at [976, 407] on icon "copy logging email" at bounding box center [976, 407] width 10 height 10
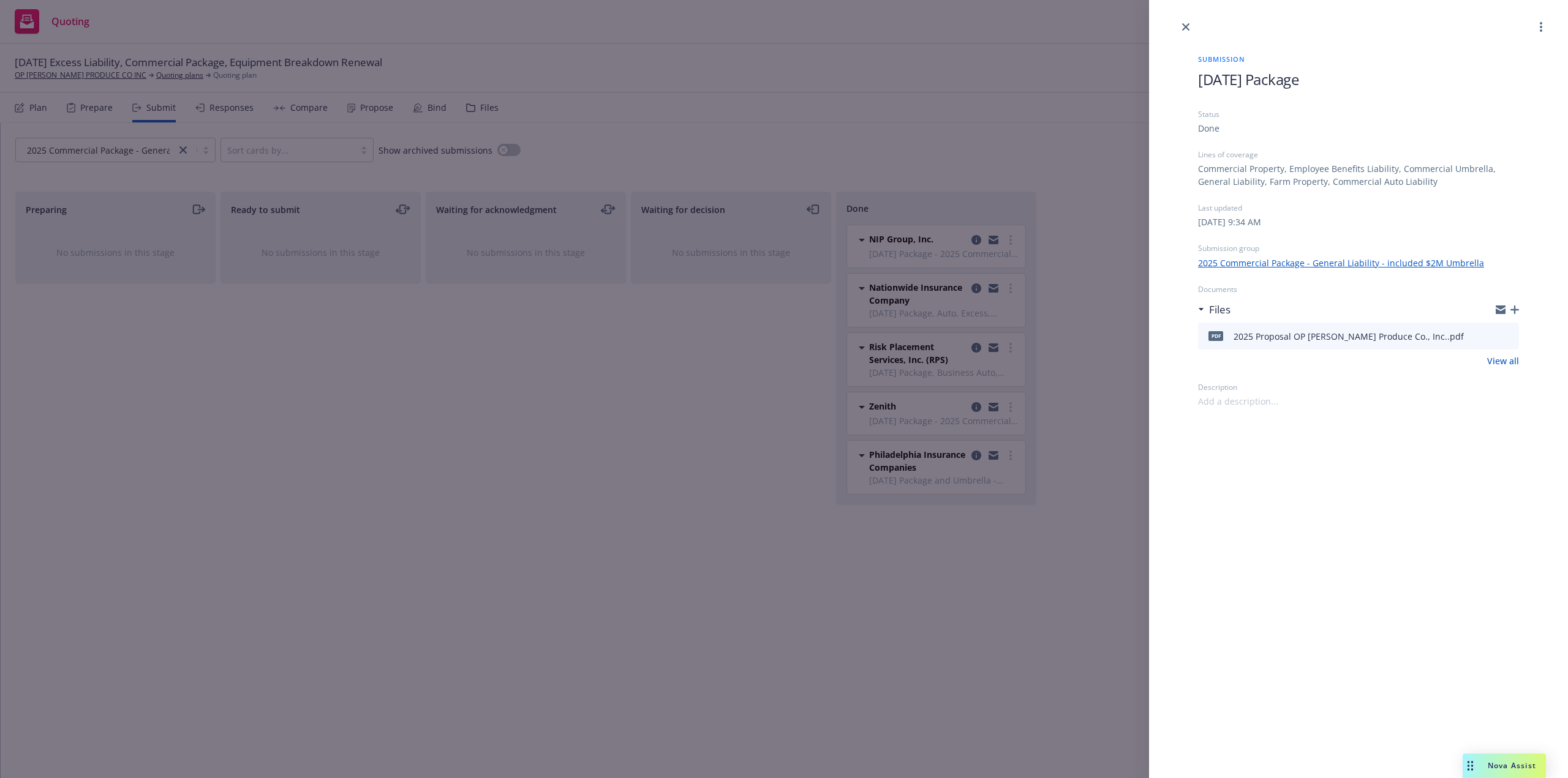
click at [1515, 311] on icon "button" at bounding box center [1515, 310] width 9 height 9
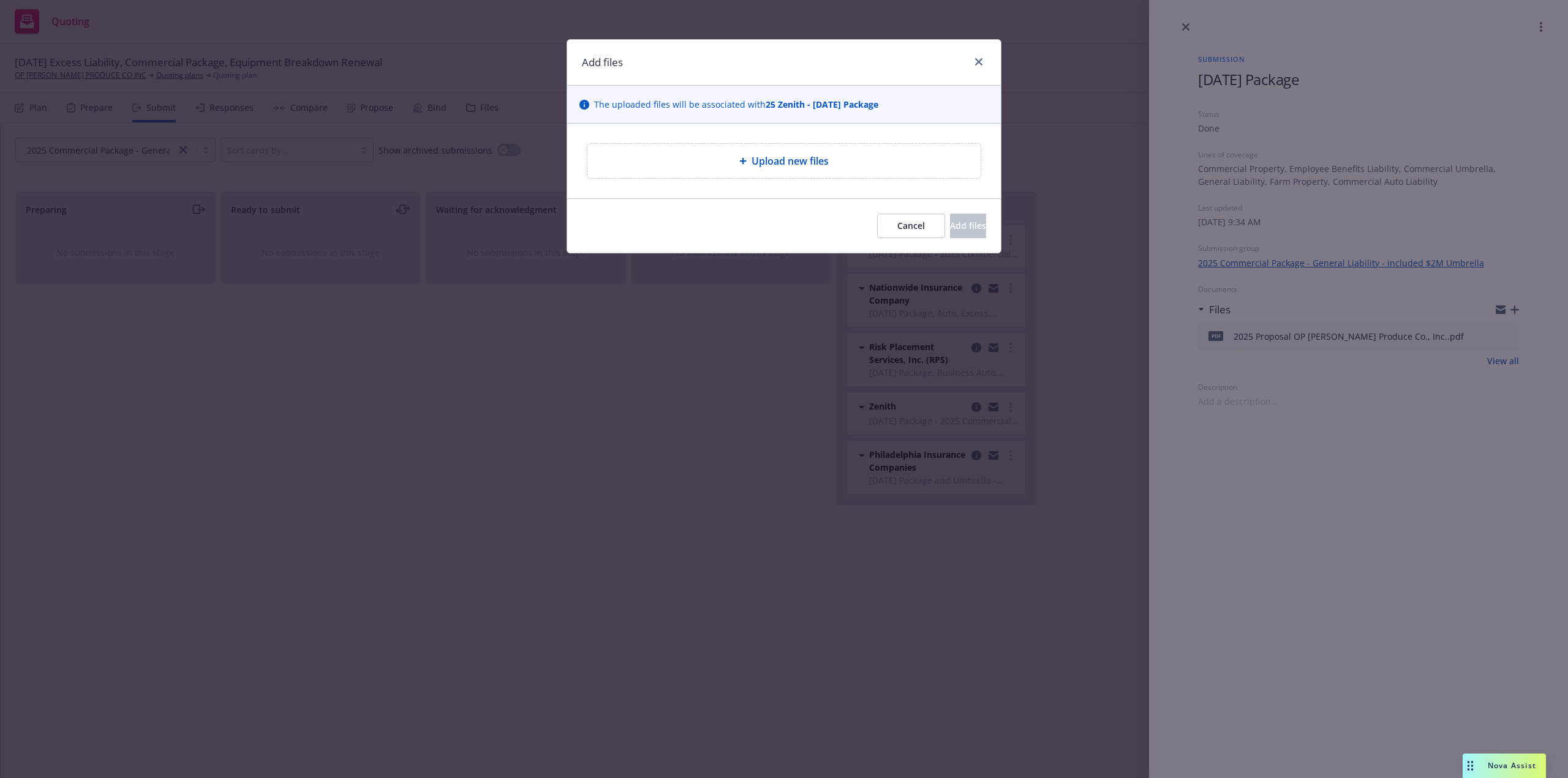
click at [845, 153] on div "Upload new files" at bounding box center [784, 160] width 394 height 34
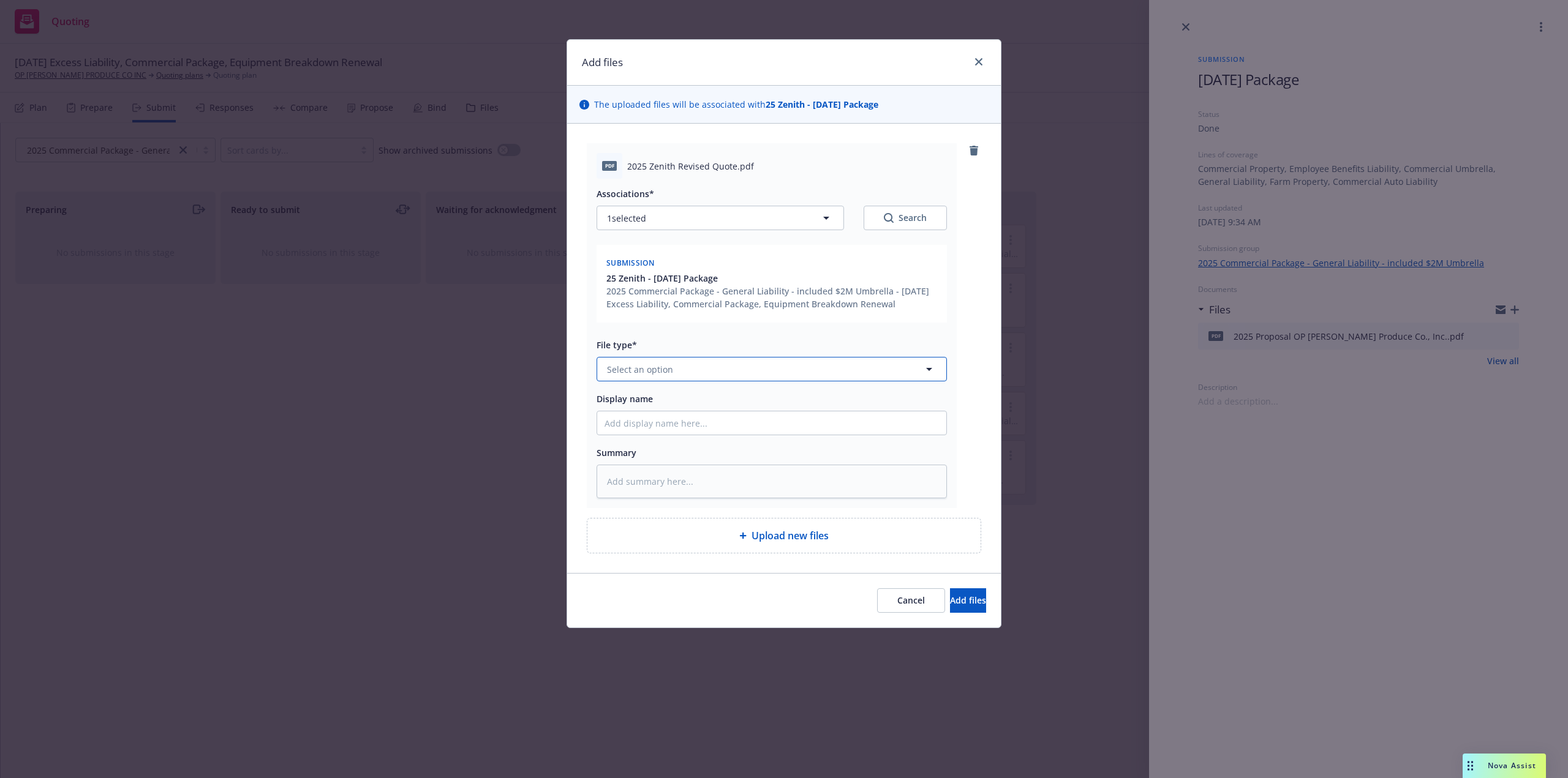
click at [682, 364] on button "Select an option" at bounding box center [772, 369] width 351 height 25
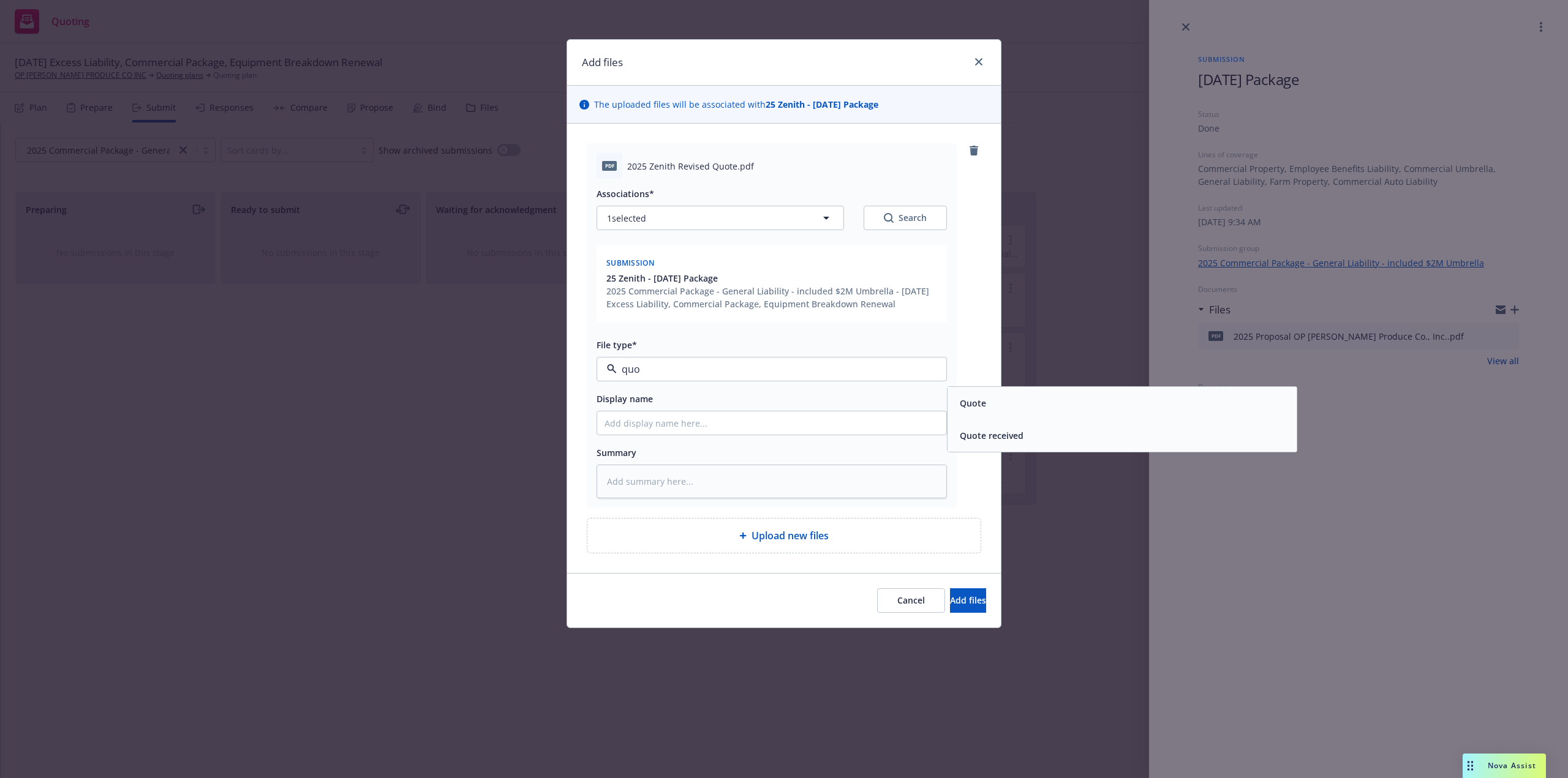
type input "quot"
click at [990, 406] on div "Quote" at bounding box center [1122, 403] width 335 height 18
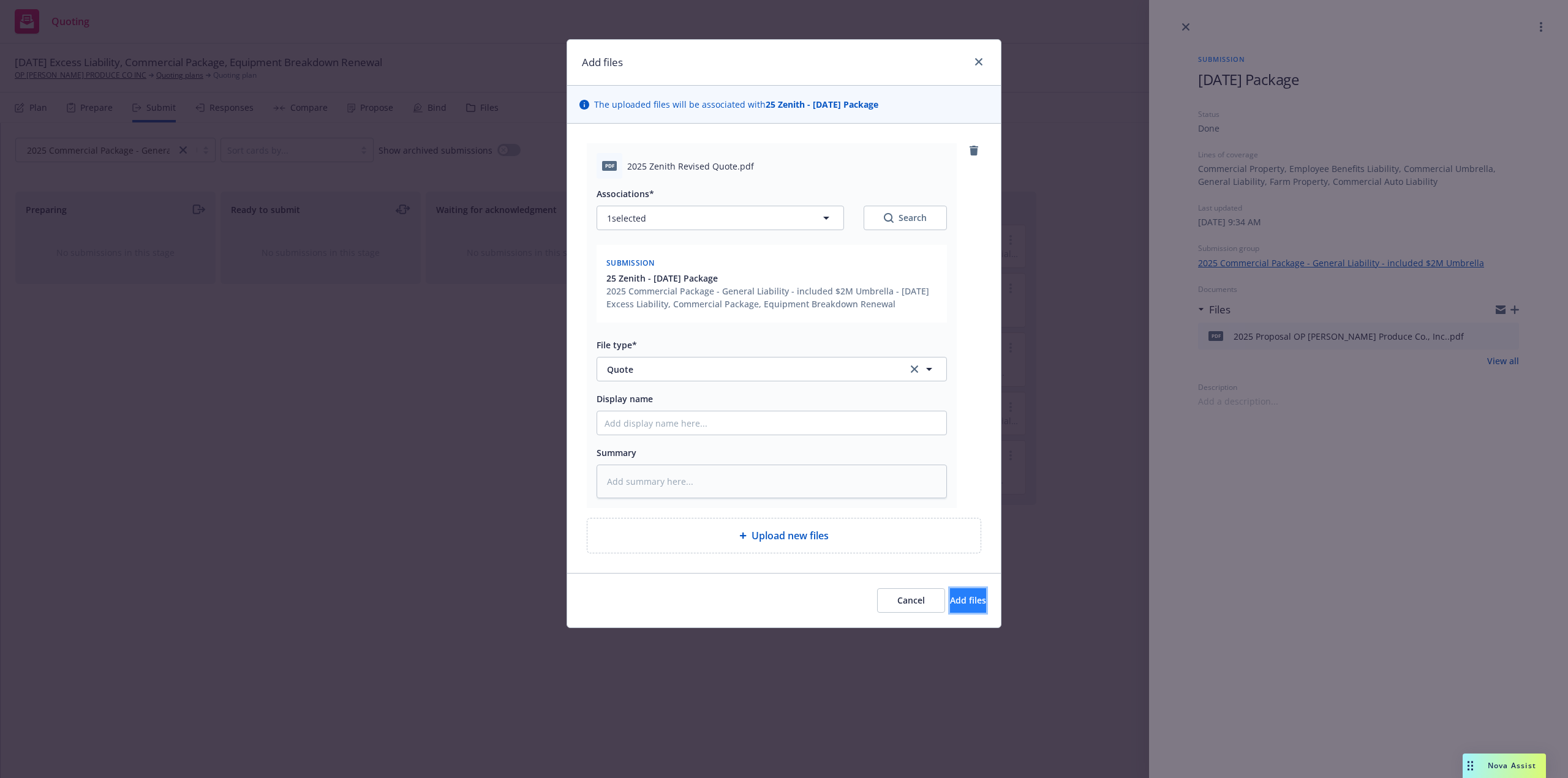
click at [950, 597] on span "Add files" at bounding box center [968, 600] width 36 height 11
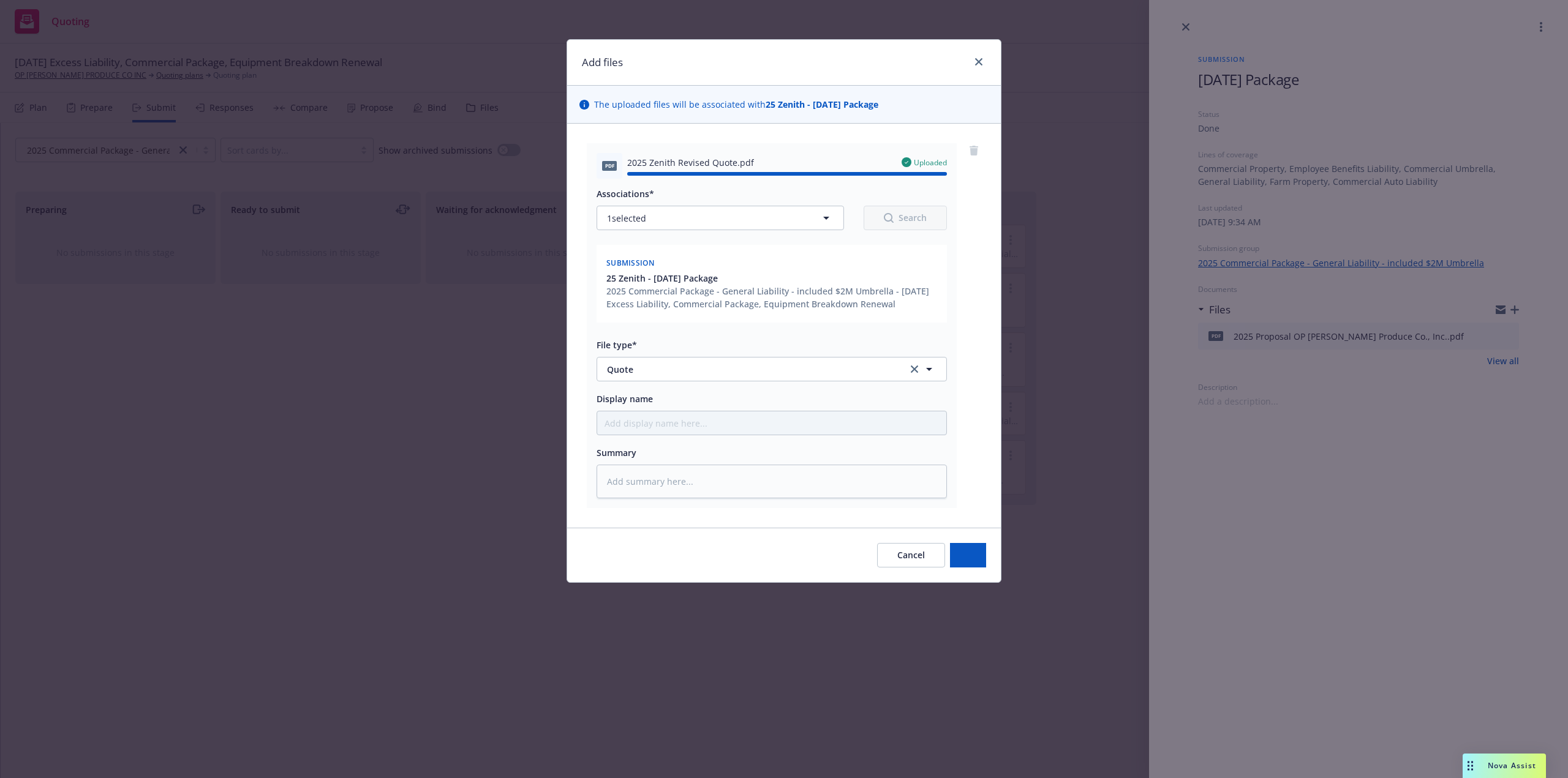
type textarea "x"
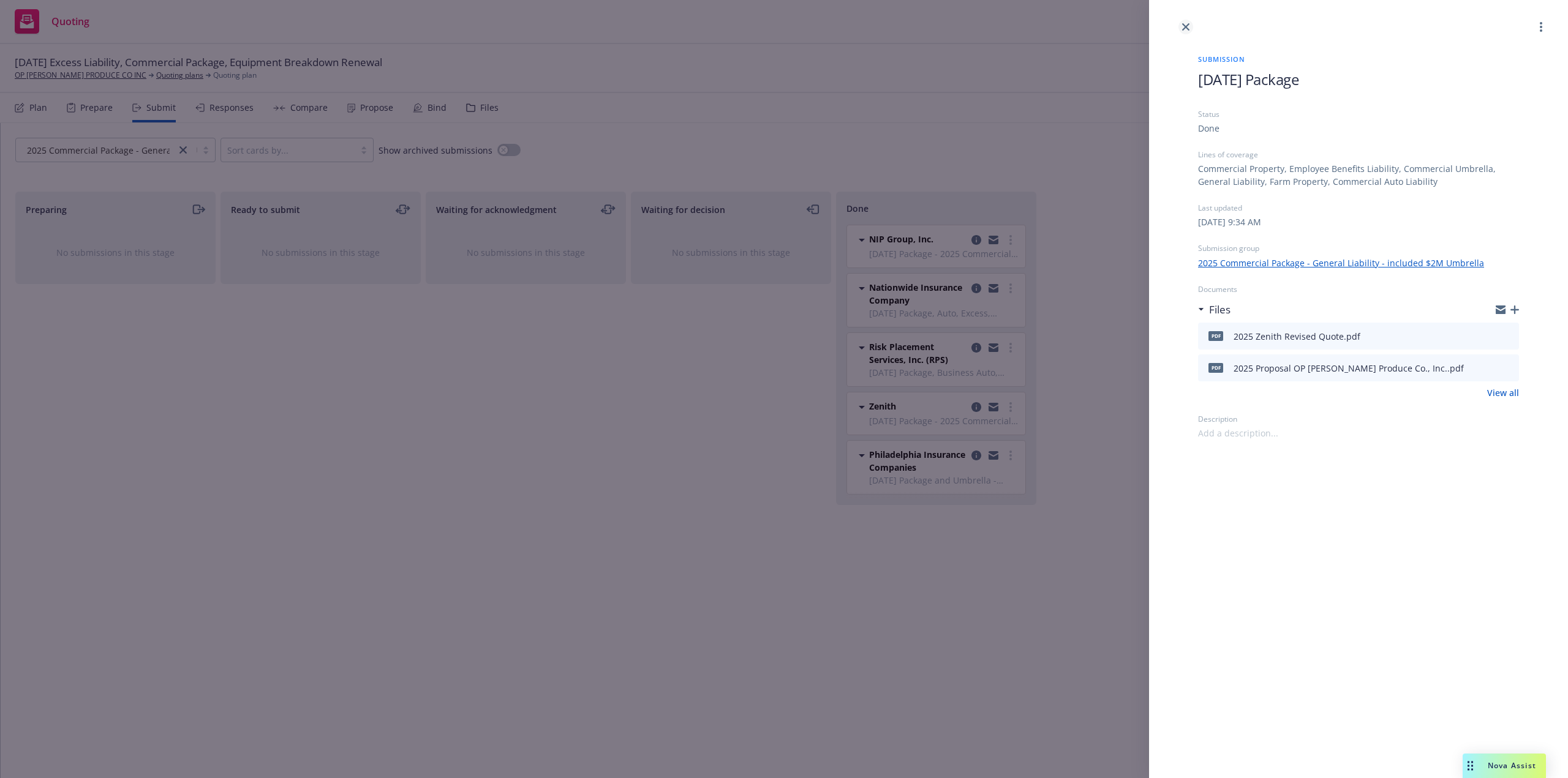
click at [1186, 27] on icon "close" at bounding box center [1186, 27] width 7 height 7
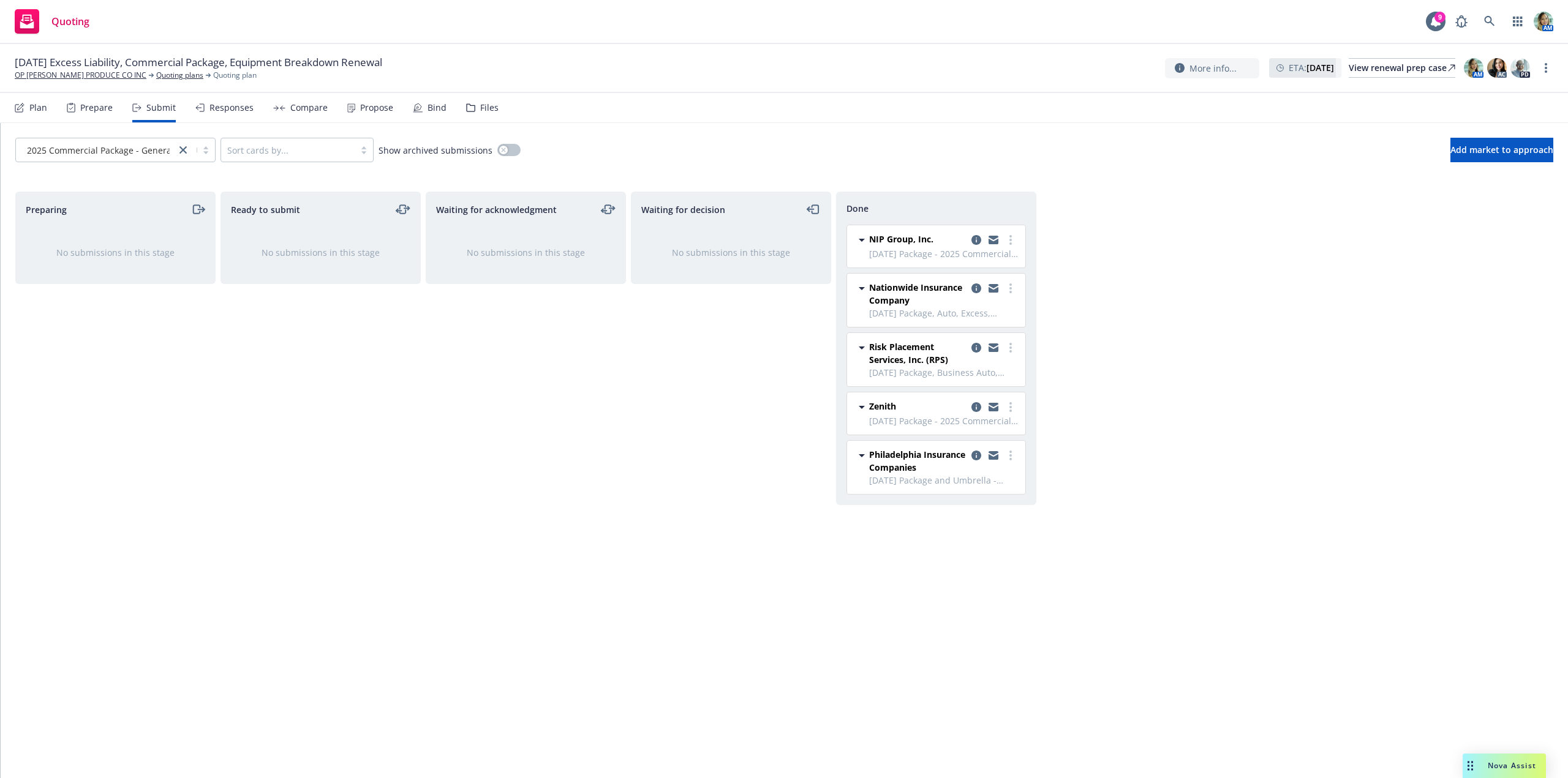
drag, startPoint x: 485, startPoint y: 362, endPoint x: 408, endPoint y: 275, distance: 116.2
click at [483, 363] on div "Waiting for acknowledgment No submissions in this stage" at bounding box center [526, 472] width 200 height 561
